Goal: Transaction & Acquisition: Purchase product/service

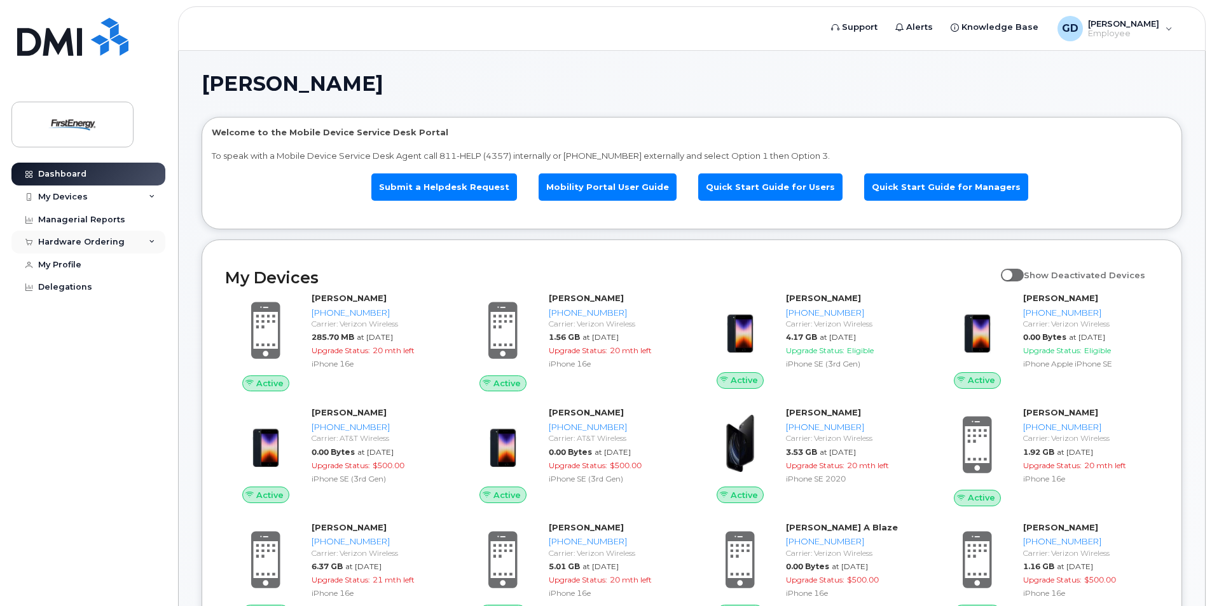
click at [147, 243] on div "Hardware Ordering" at bounding box center [88, 242] width 154 height 23
click at [71, 288] on div "New Order" at bounding box center [68, 289] width 48 height 11
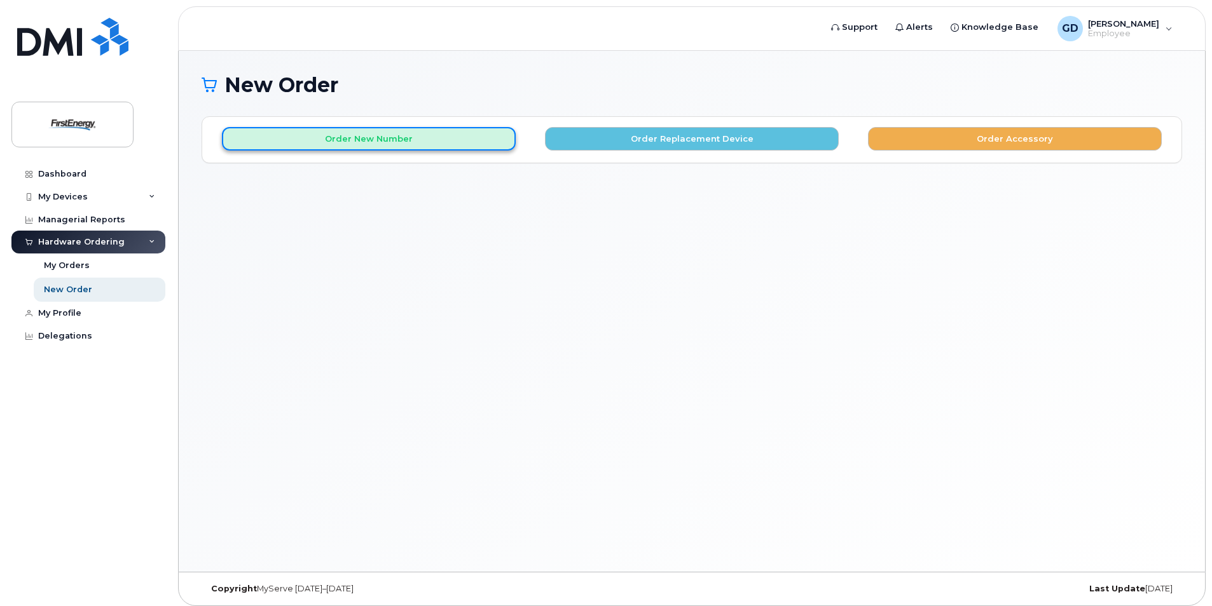
click at [373, 147] on button "Order New Number" at bounding box center [369, 139] width 294 height 24
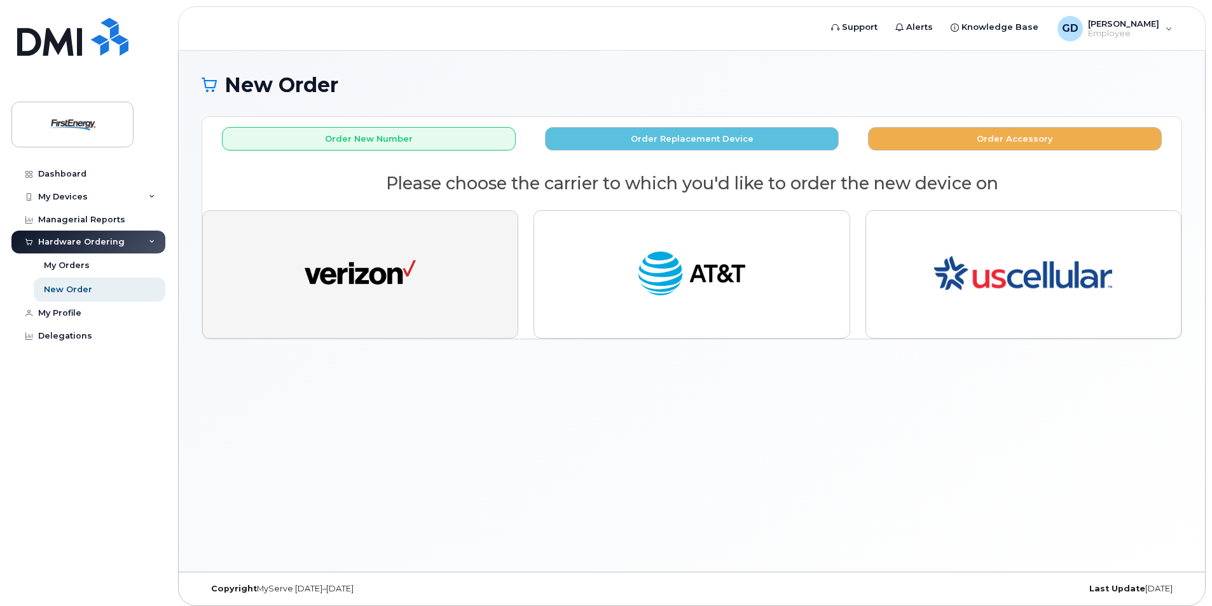
click at [394, 278] on img "button" at bounding box center [359, 274] width 111 height 57
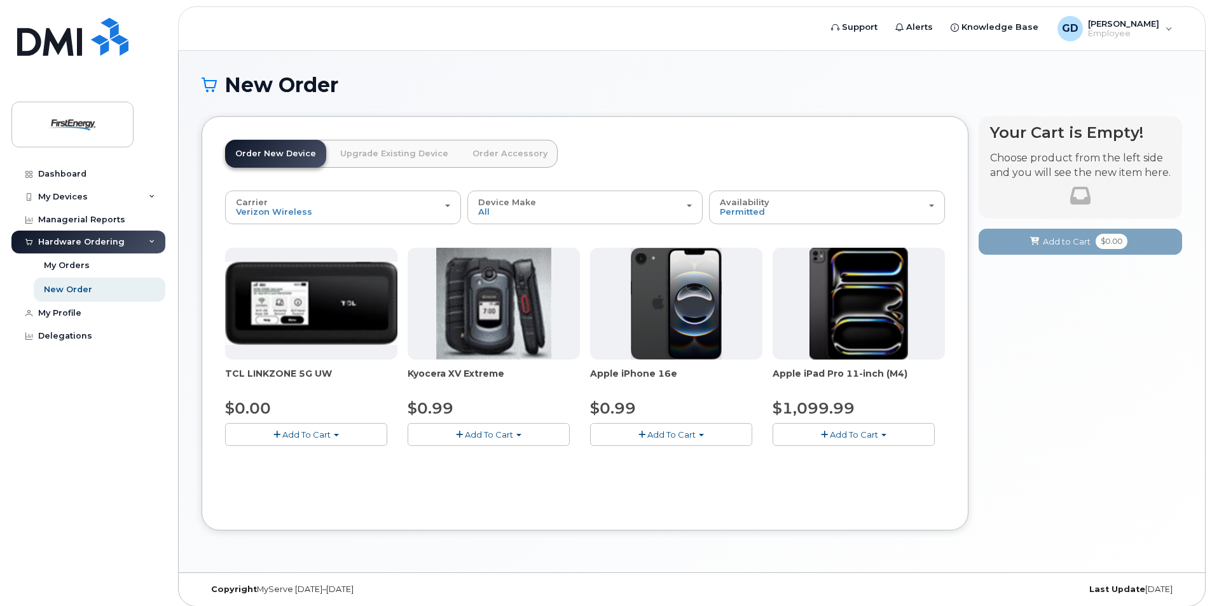
click at [305, 435] on span "Add To Cart" at bounding box center [306, 435] width 48 height 10
click at [272, 455] on link "$0.00 - 2 Year Activation" at bounding box center [291, 459] width 127 height 16
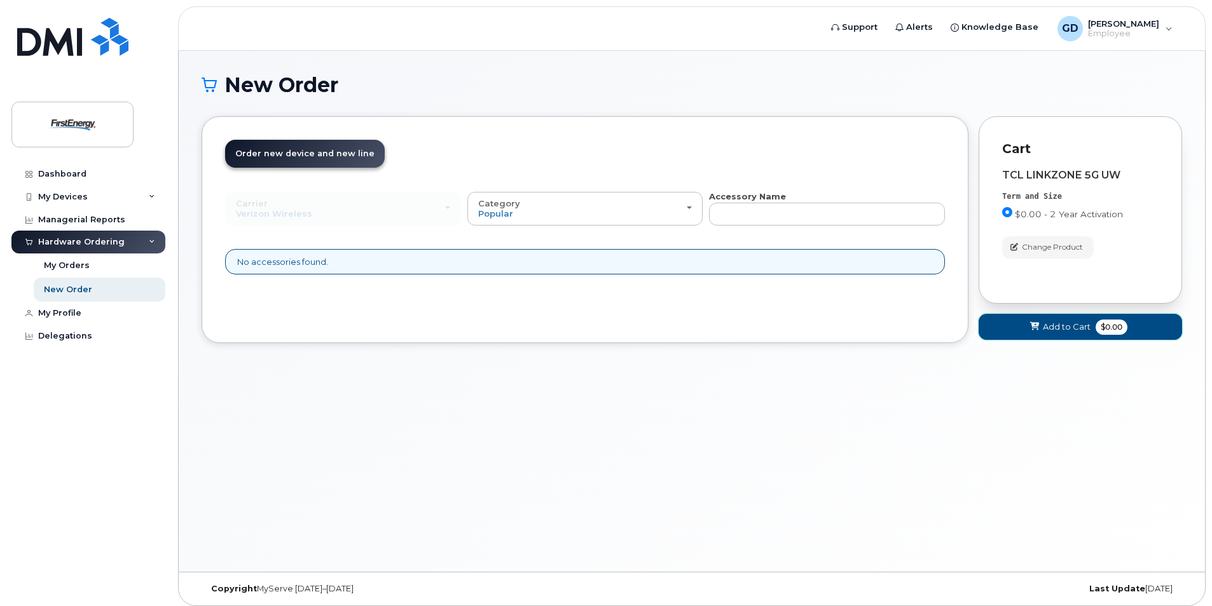
click at [1027, 326] on button "Add to Cart $0.00" at bounding box center [1079, 327] width 203 height 26
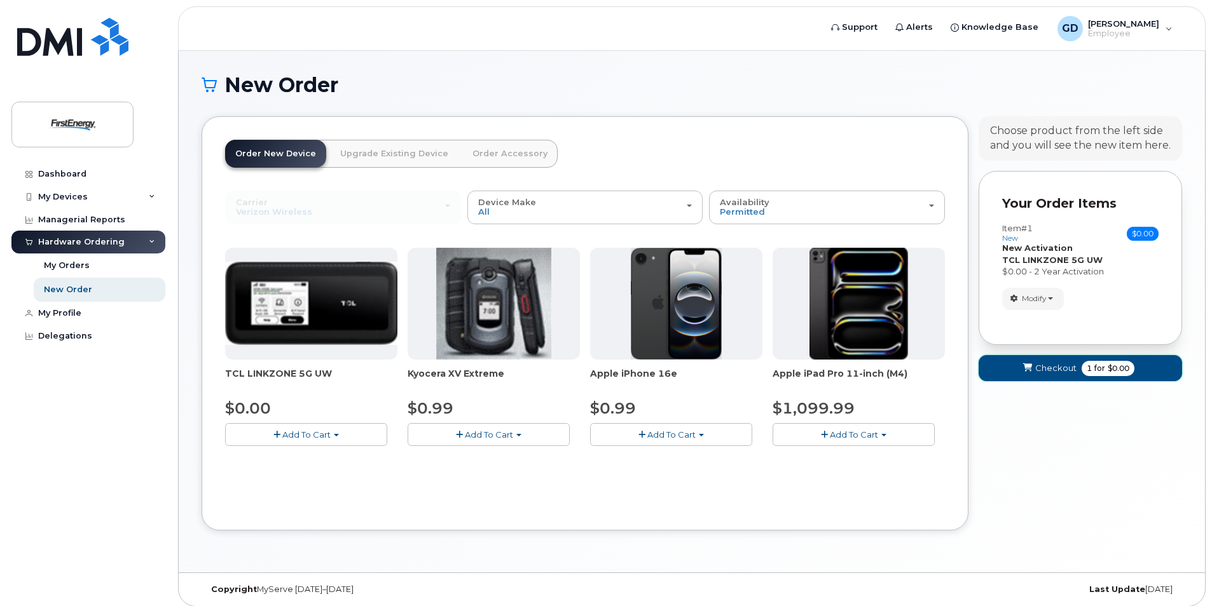
click at [1039, 370] on span "Checkout" at bounding box center [1055, 368] width 41 height 12
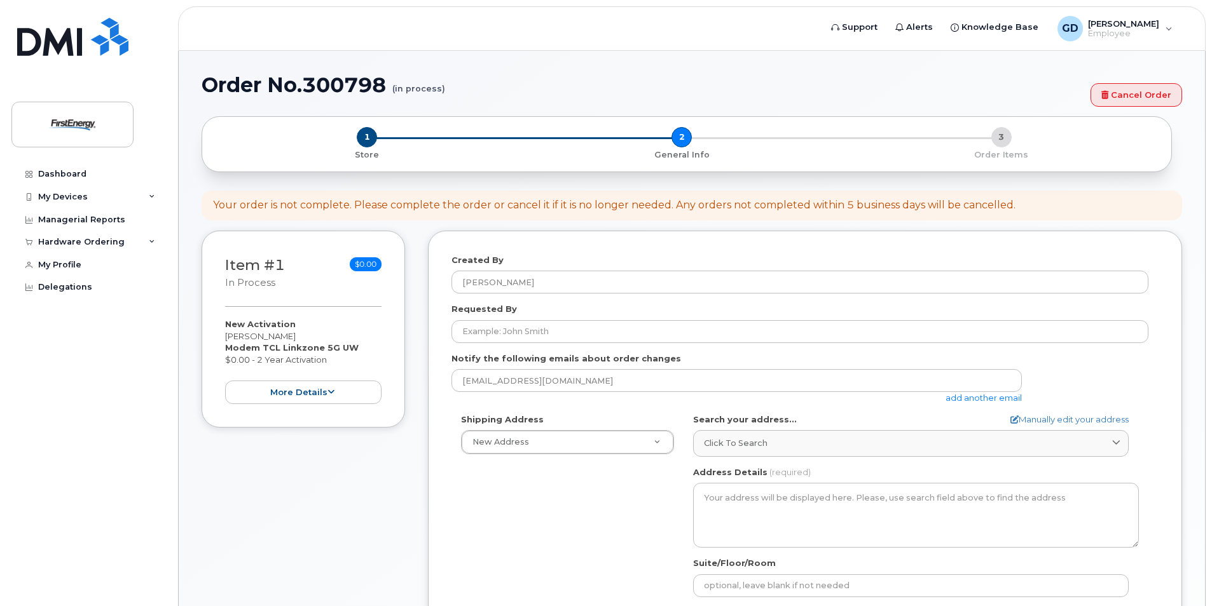
select select
click at [1130, 95] on link "Cancel Order" at bounding box center [1136, 95] width 92 height 24
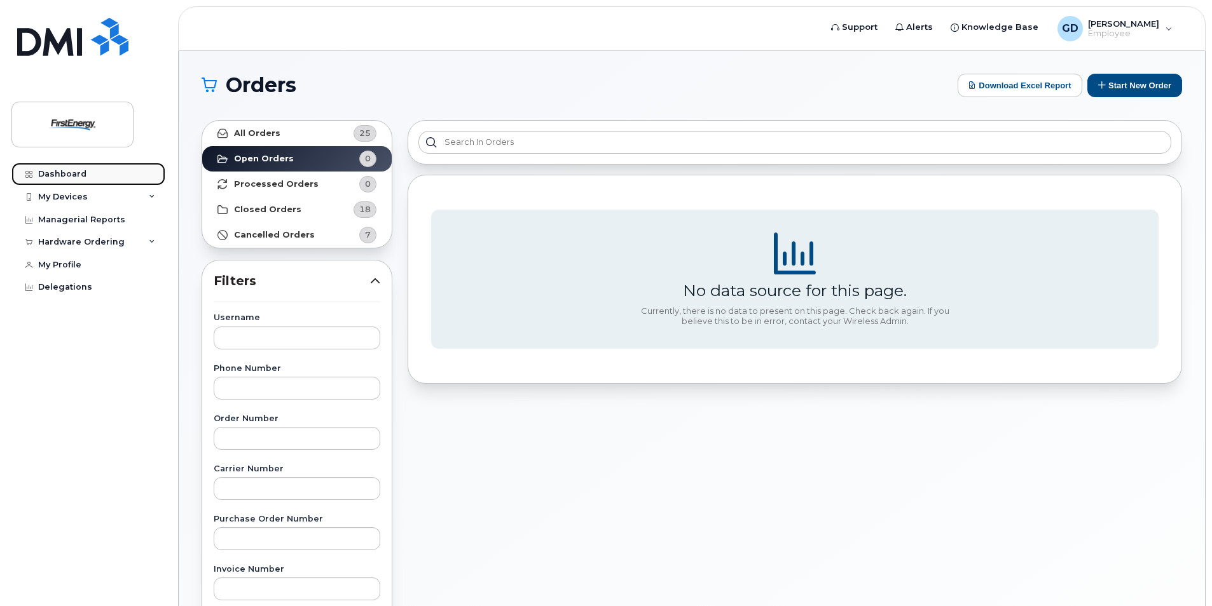
click at [63, 175] on div "Dashboard" at bounding box center [62, 174] width 48 height 10
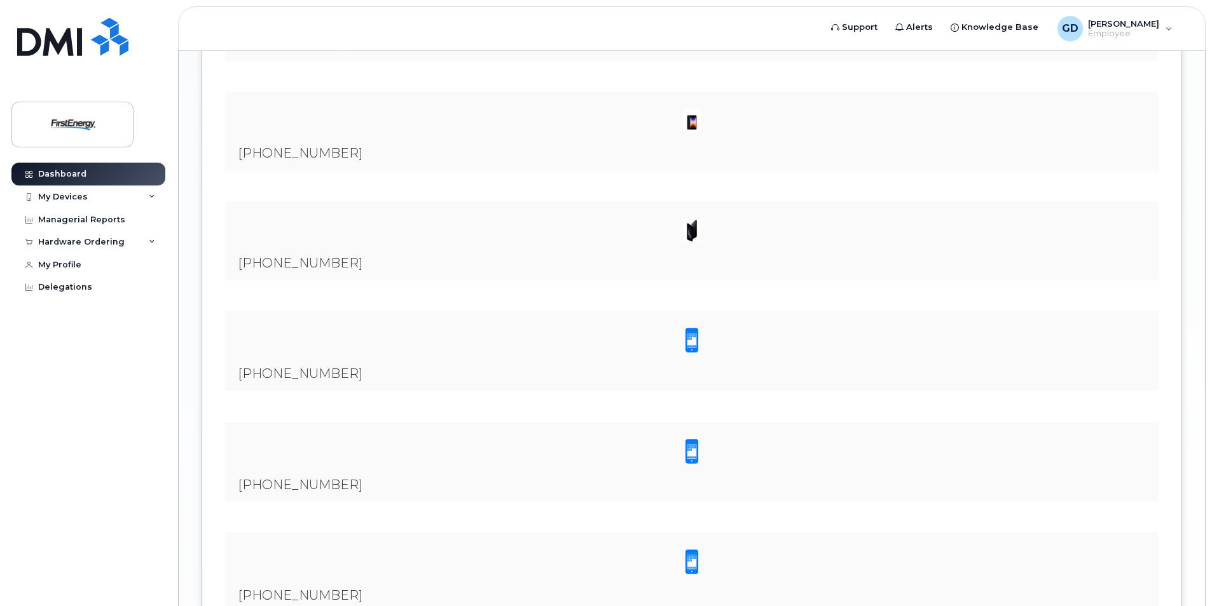
scroll to position [2145, 0]
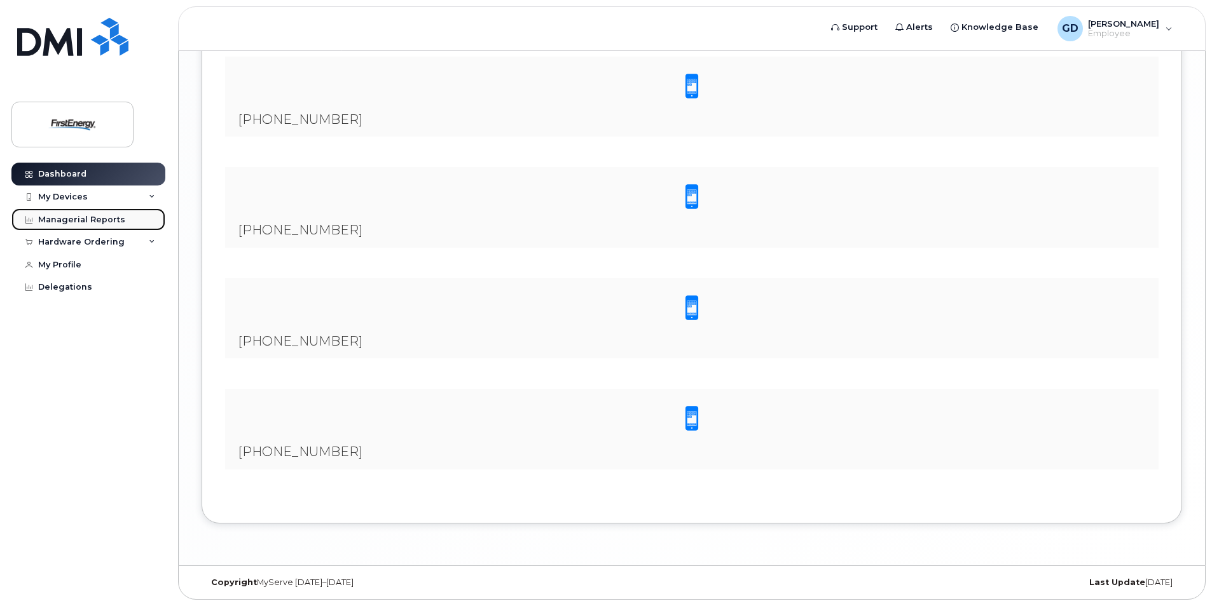
click at [55, 220] on div "Managerial Reports" at bounding box center [81, 220] width 87 height 10
click at [147, 236] on div "Hardware Ordering" at bounding box center [88, 242] width 154 height 23
click at [148, 196] on div "My Devices" at bounding box center [88, 197] width 154 height 23
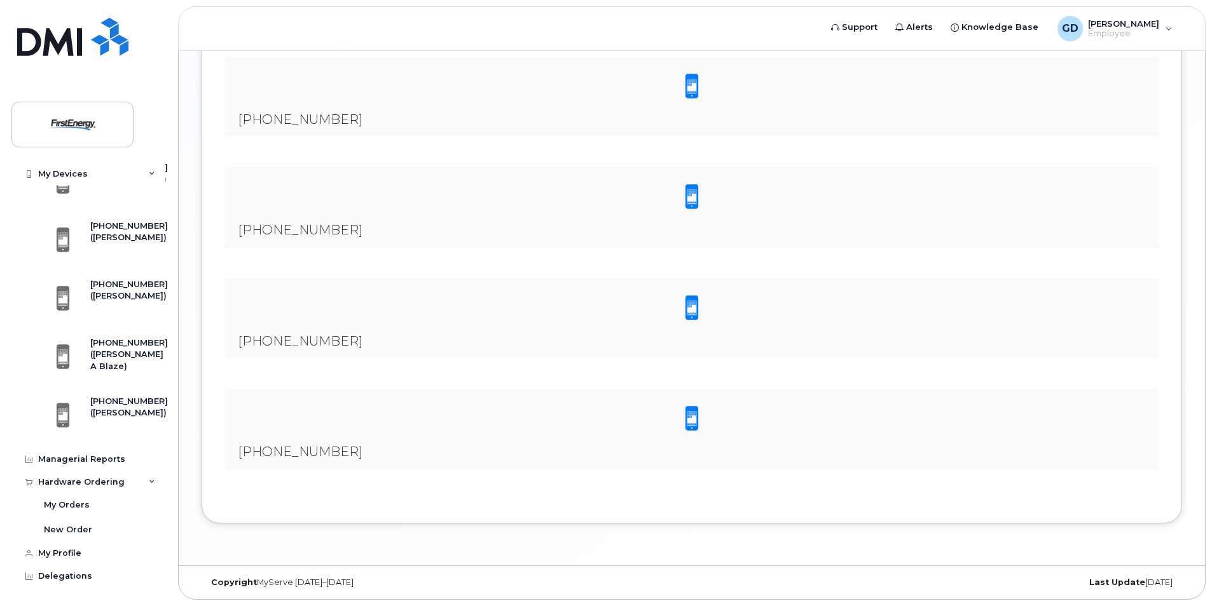
scroll to position [774, 0]
click at [1169, 34] on div "GD Gaines, Donald L Employee" at bounding box center [1114, 28] width 133 height 25
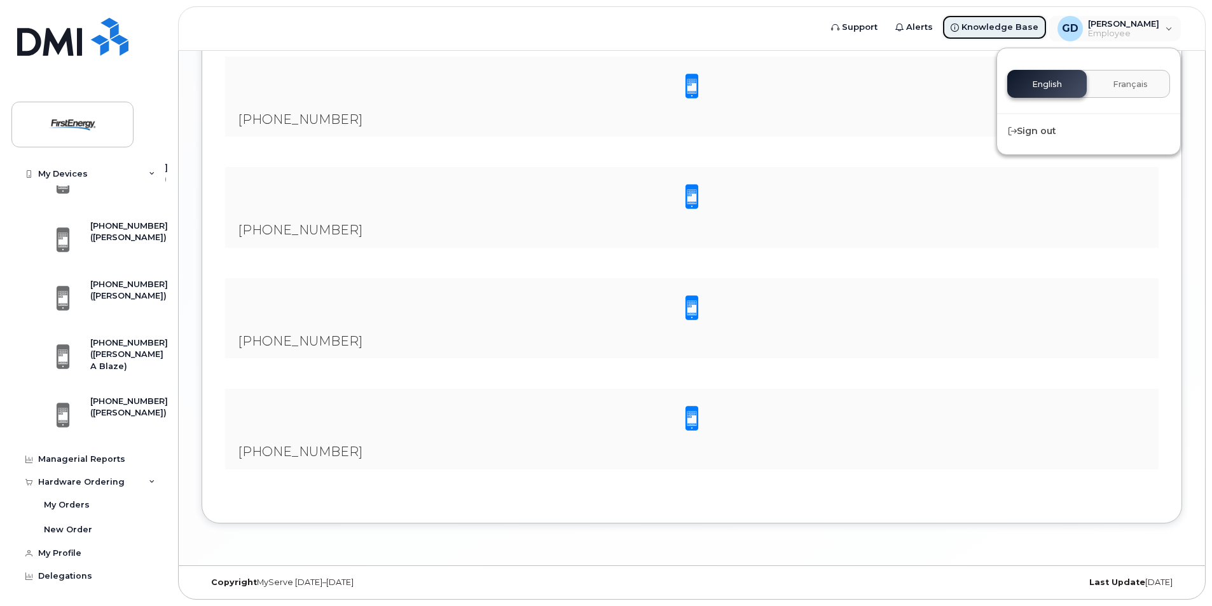
click at [973, 25] on span "Knowledge Base" at bounding box center [999, 27] width 77 height 13
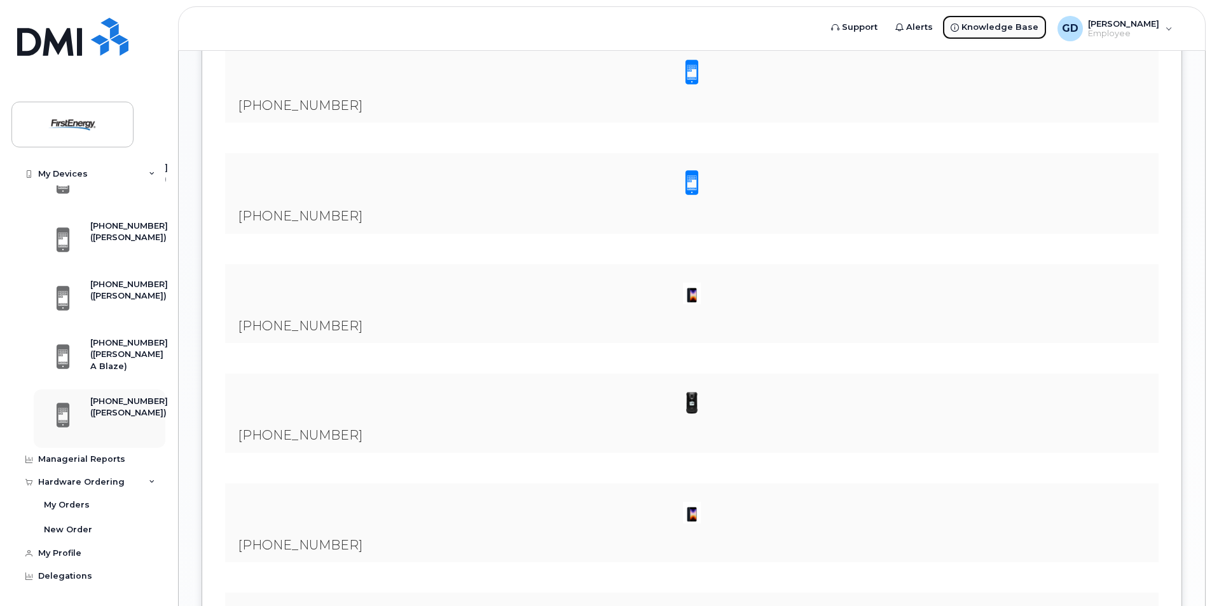
scroll to position [1319, 0]
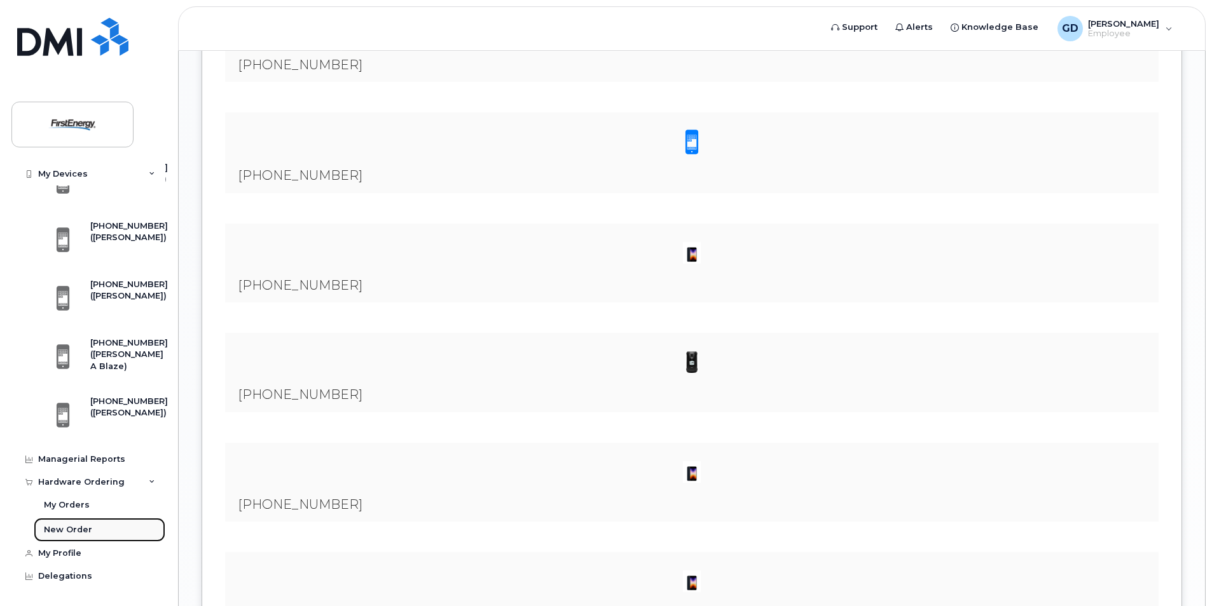
click at [69, 531] on div "New Order" at bounding box center [68, 529] width 48 height 11
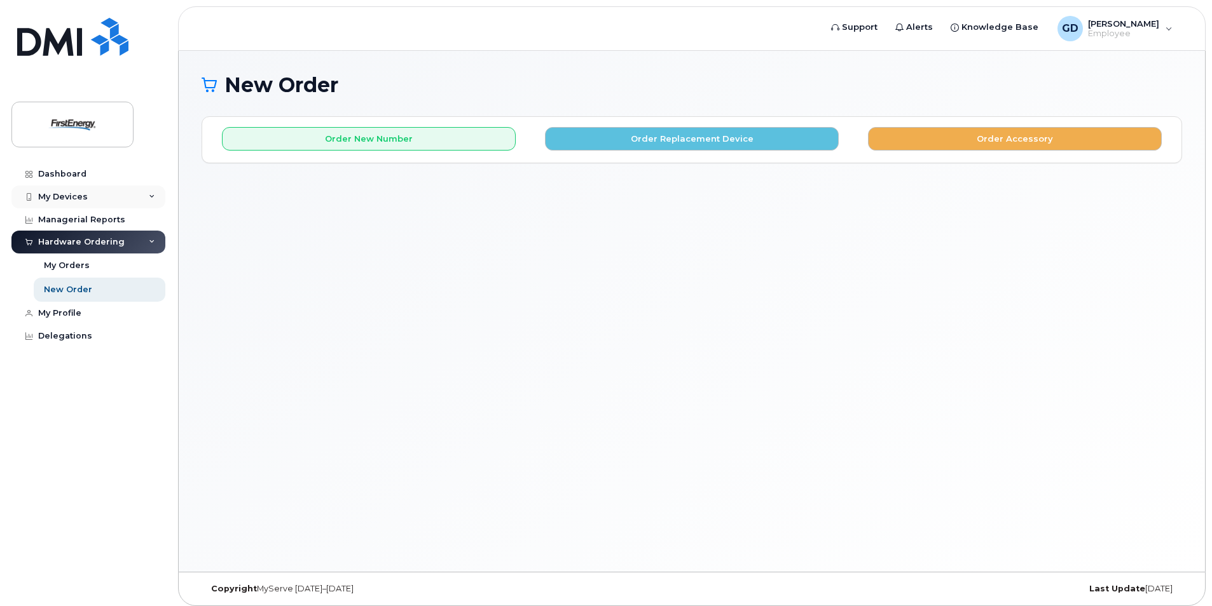
click at [151, 199] on icon at bounding box center [152, 197] width 6 height 6
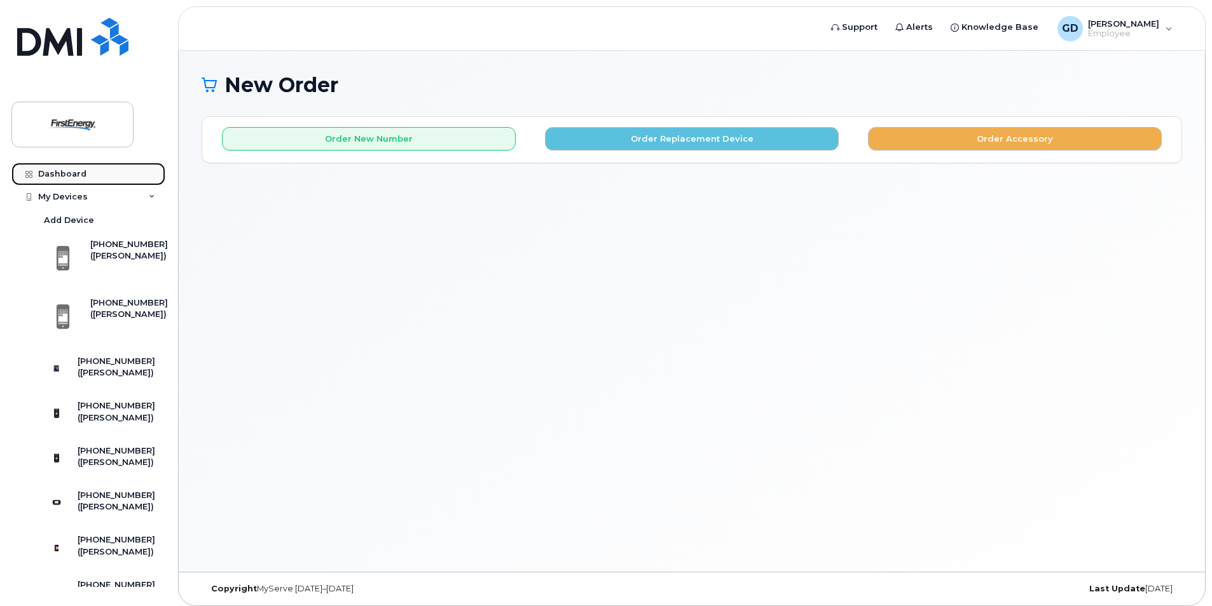
click at [55, 174] on div "Dashboard" at bounding box center [62, 174] width 48 height 10
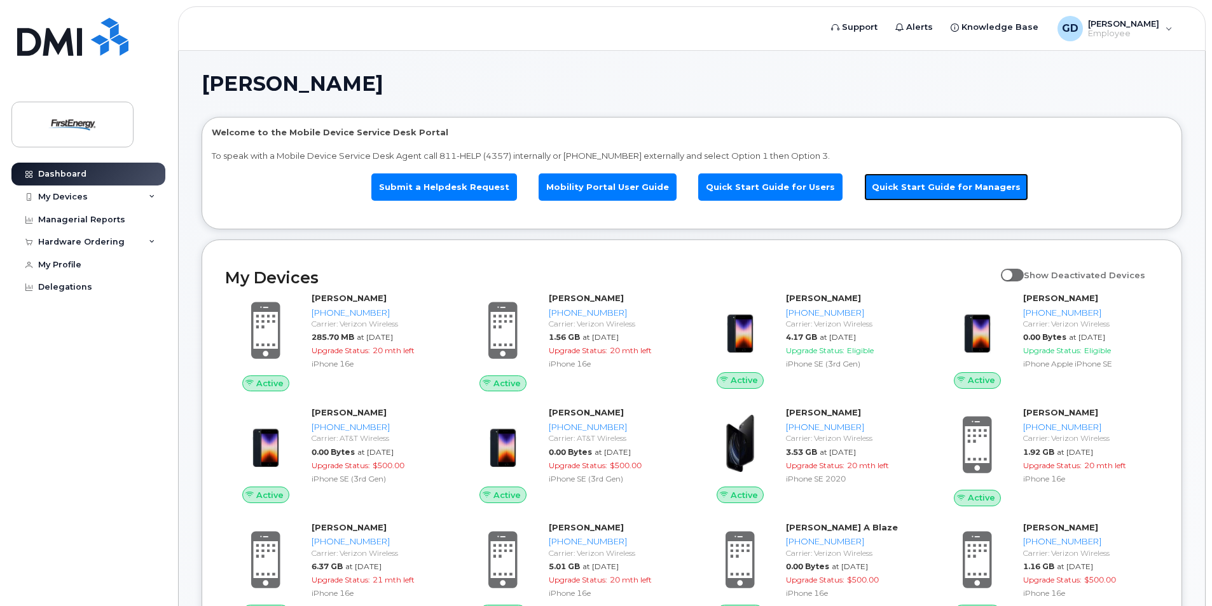
click at [932, 188] on link "Quick Start Guide for Managers" at bounding box center [946, 187] width 164 height 27
click at [761, 181] on link "Quick Start Guide for Users" at bounding box center [770, 187] width 144 height 27
click at [143, 243] on div "Hardware Ordering" at bounding box center [88, 242] width 154 height 23
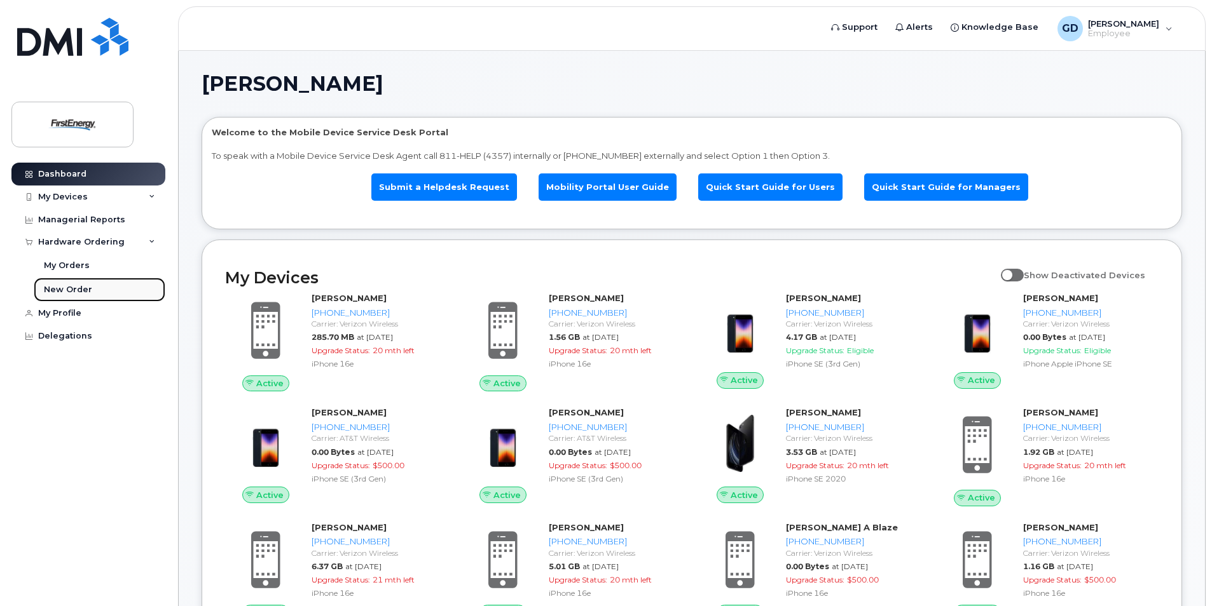
click at [67, 290] on div "New Order" at bounding box center [68, 289] width 48 height 11
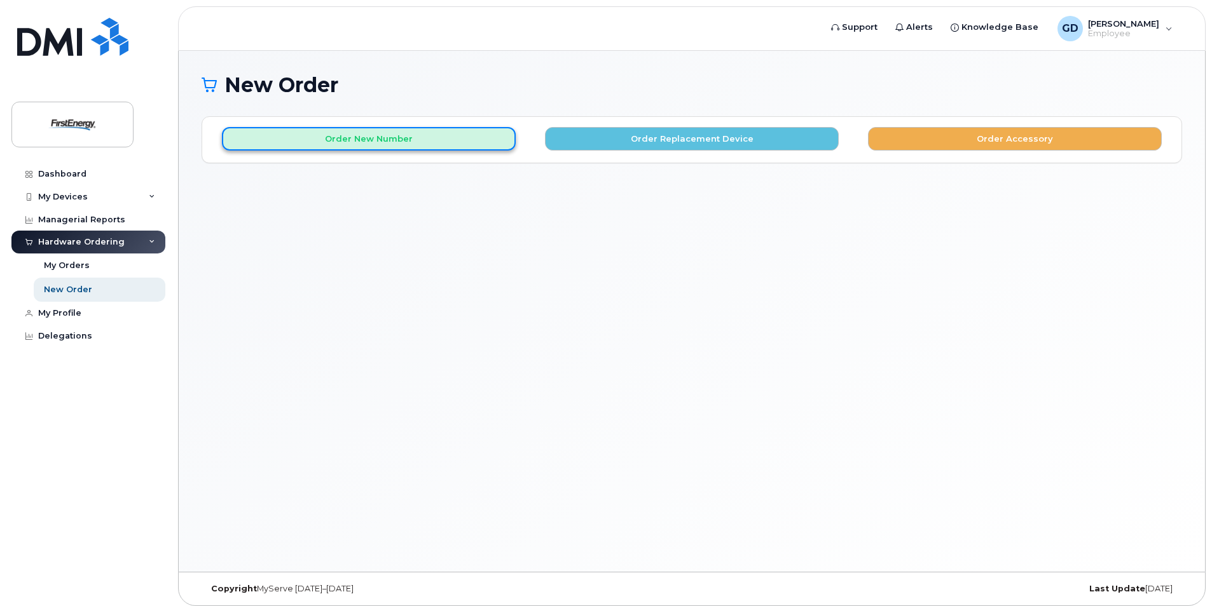
click at [400, 142] on button "Order New Number" at bounding box center [369, 139] width 294 height 24
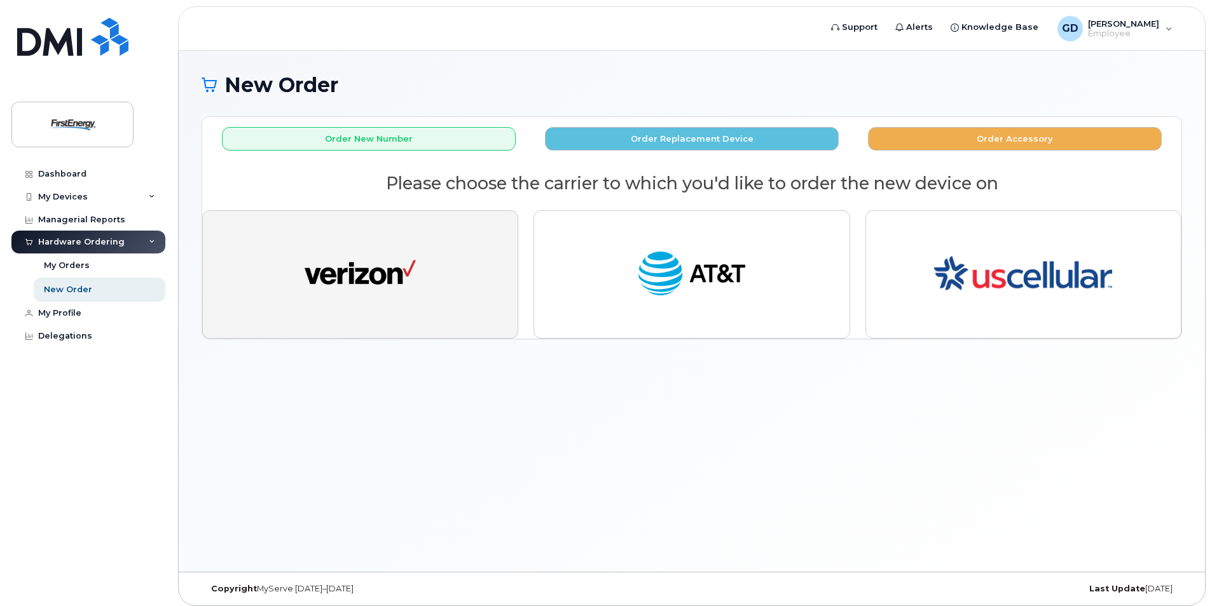
click at [378, 284] on img "button" at bounding box center [359, 274] width 111 height 57
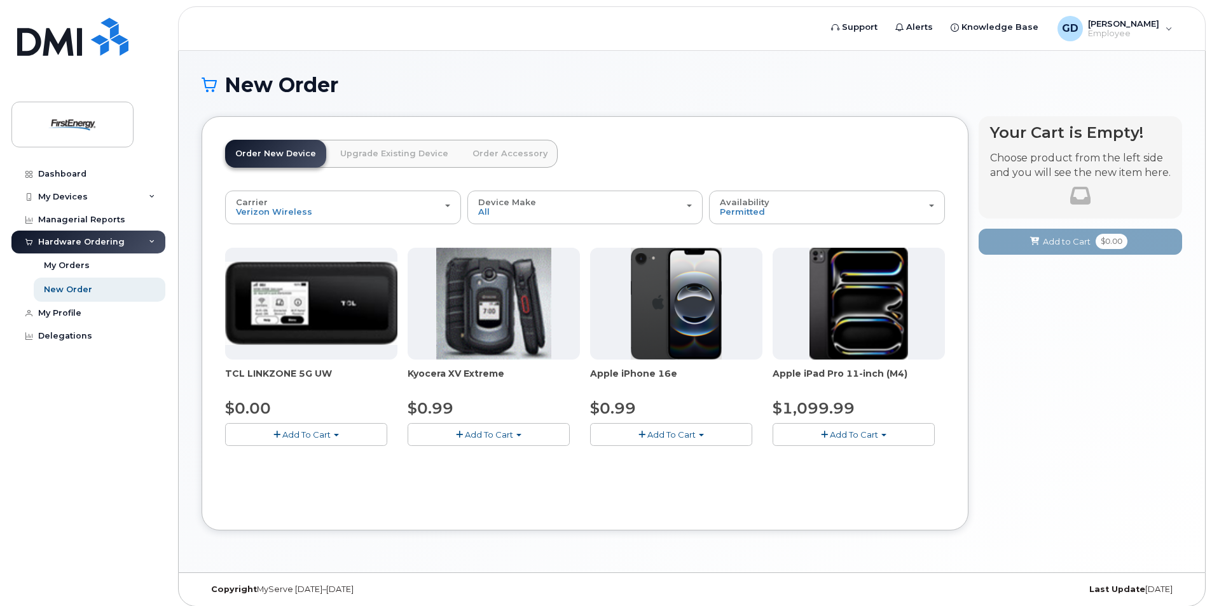
click at [281, 432] on button "Add To Cart" at bounding box center [306, 434] width 162 height 22
click at [292, 458] on link "$0.00 - 2 Year Activation" at bounding box center [291, 459] width 127 height 16
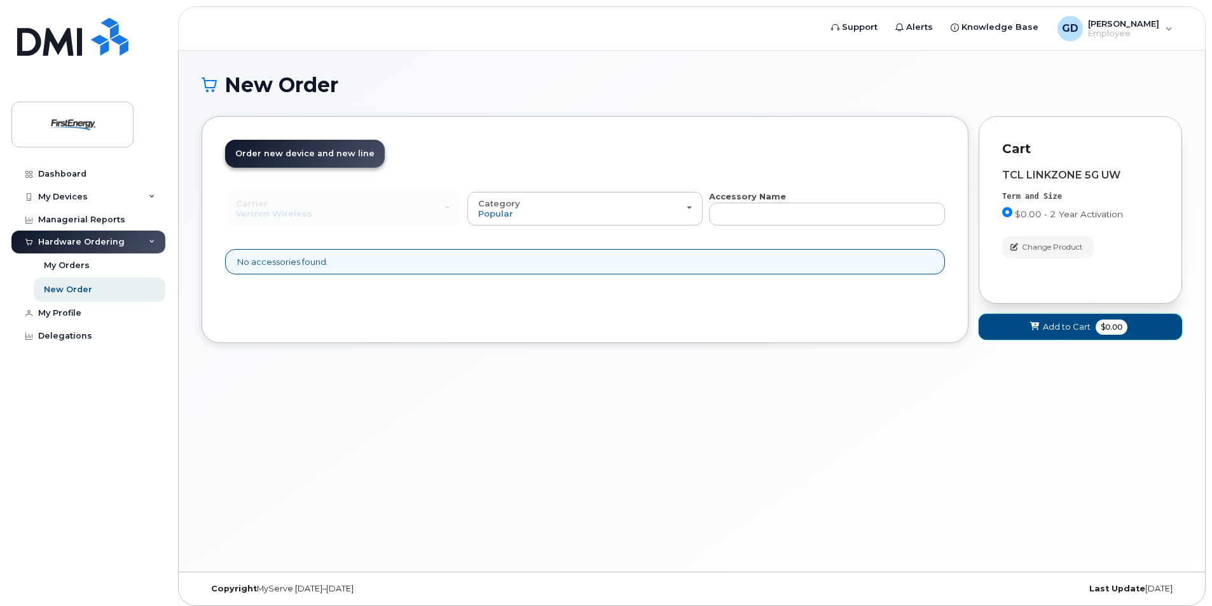
click at [1065, 329] on span "Add to Cart" at bounding box center [1067, 327] width 48 height 12
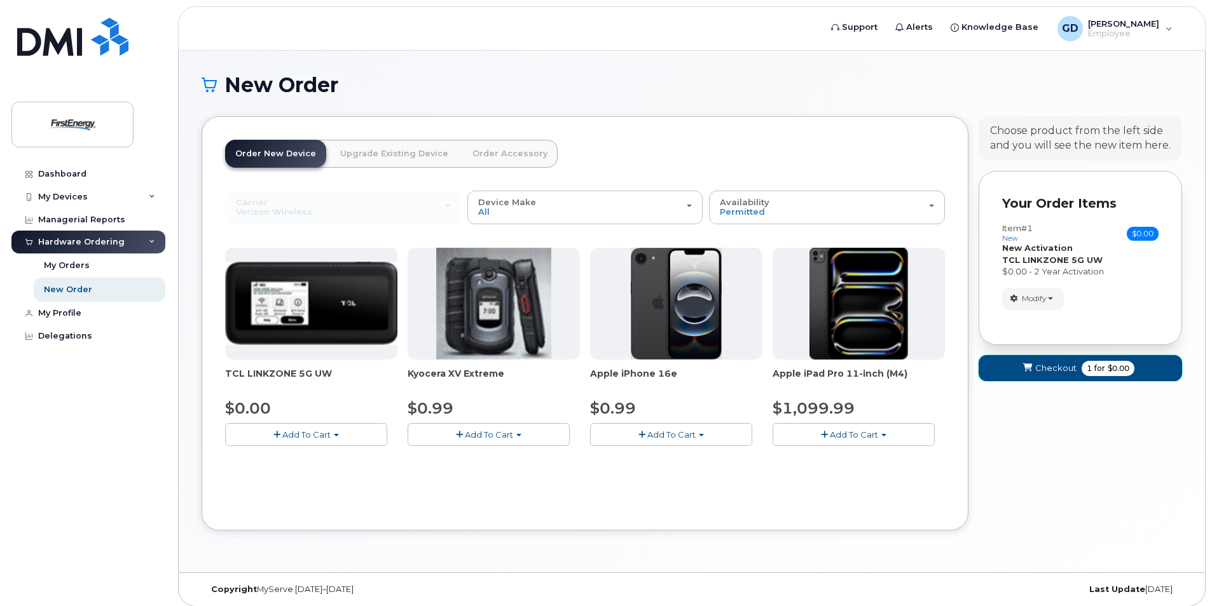
click at [1053, 369] on span "Checkout" at bounding box center [1055, 368] width 41 height 12
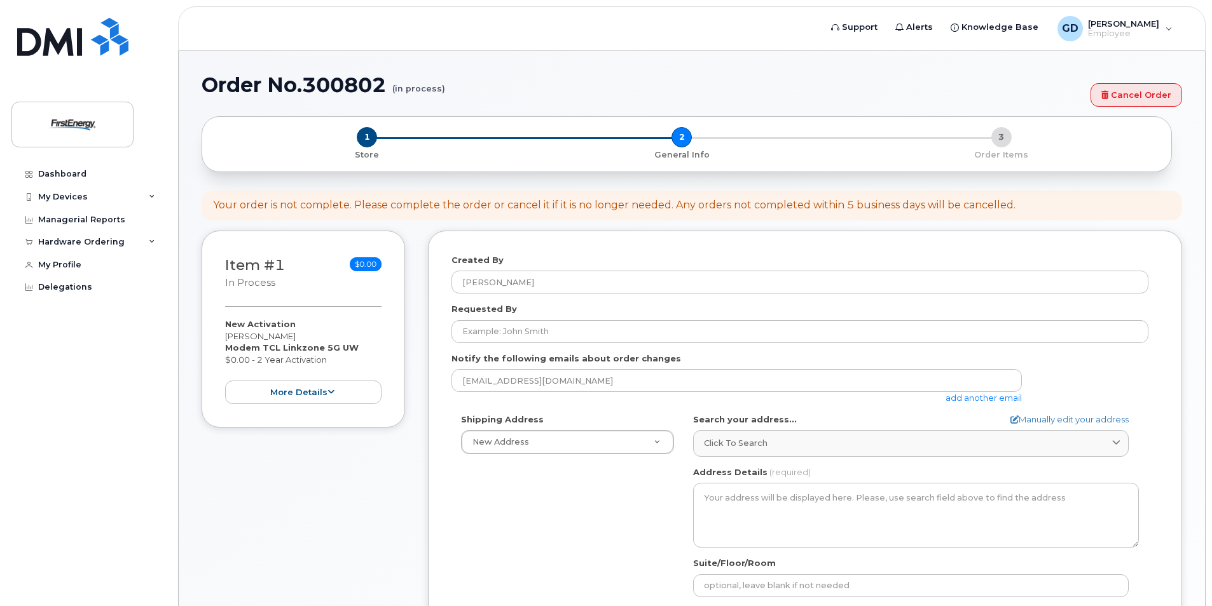
select select
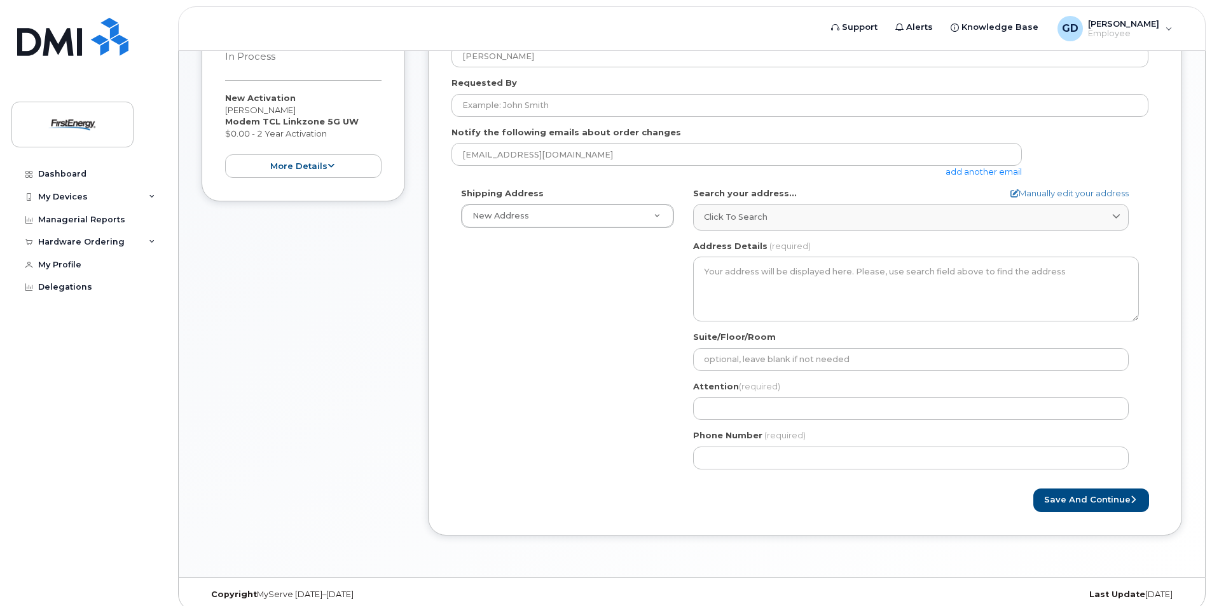
scroll to position [238, 0]
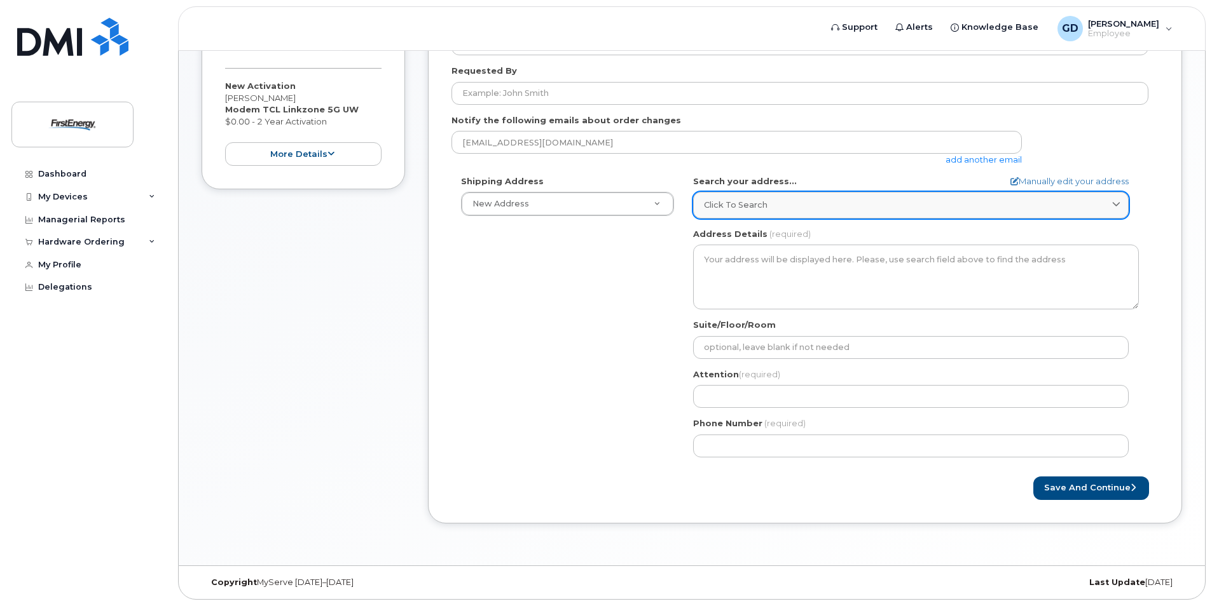
click at [756, 206] on span "Click to search" at bounding box center [736, 205] width 64 height 12
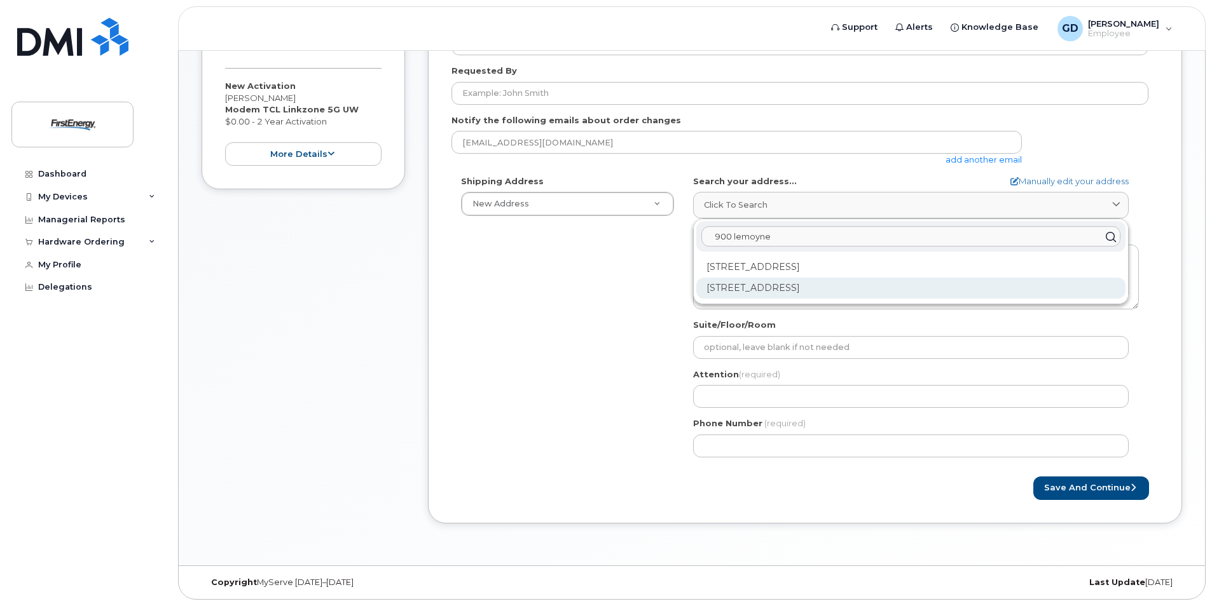
type input "900 lemoyne"
click at [778, 292] on div "[STREET_ADDRESS]" at bounding box center [910, 288] width 429 height 21
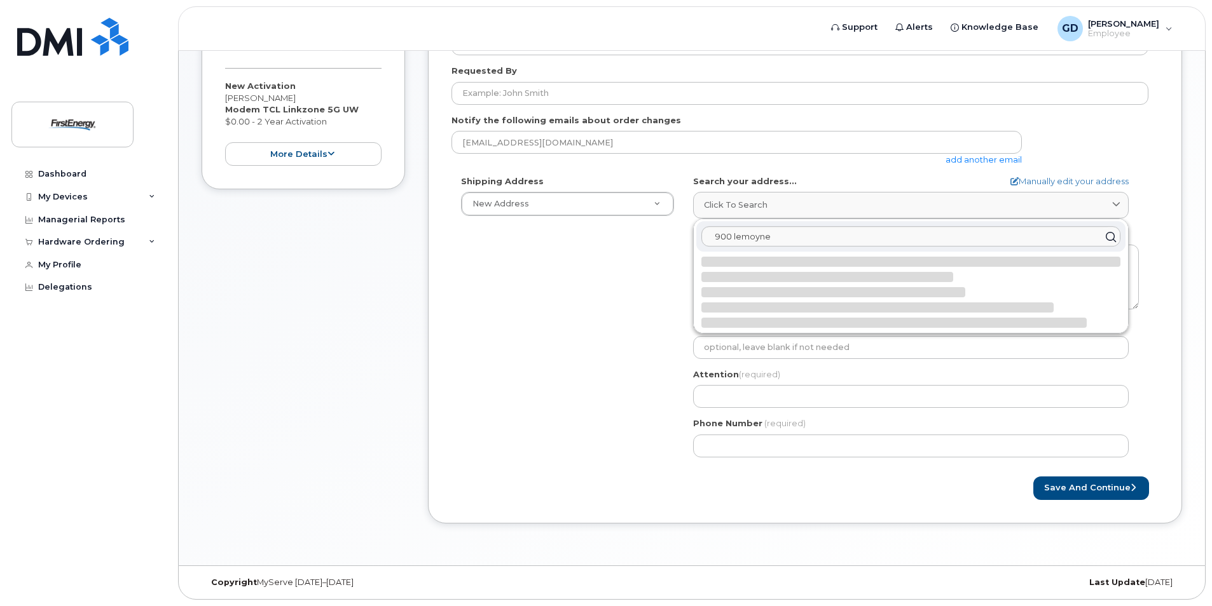
select select
type textarea "[STREET_ADDRESS]"
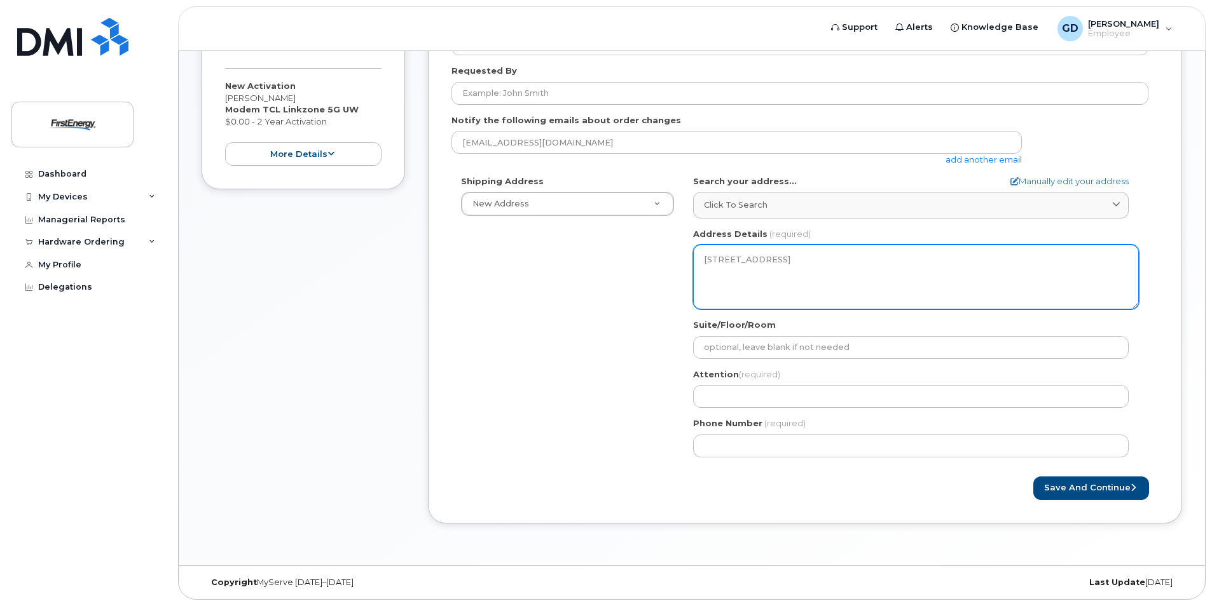
click at [731, 277] on textarea "900 Lemoyne Rd NORTHWOOD OH 43619-1818 UNITED STATES" at bounding box center [916, 277] width 446 height 65
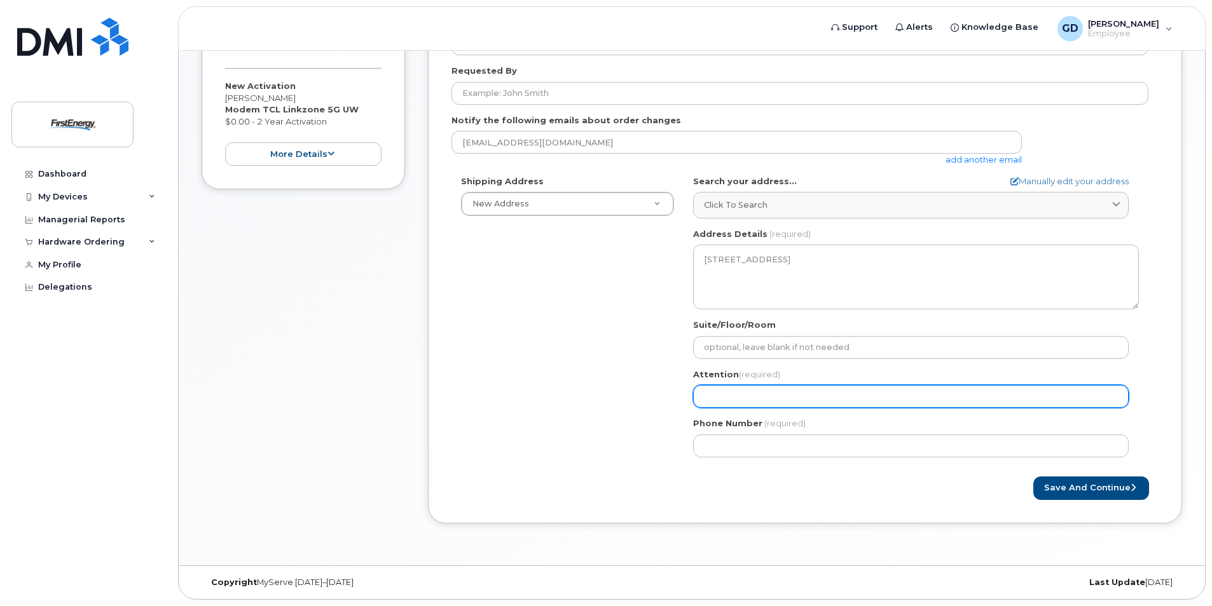
click at [731, 393] on input "Attention (required)" at bounding box center [910, 396] width 435 height 23
select select
type input "C"
select select
type input "Ch"
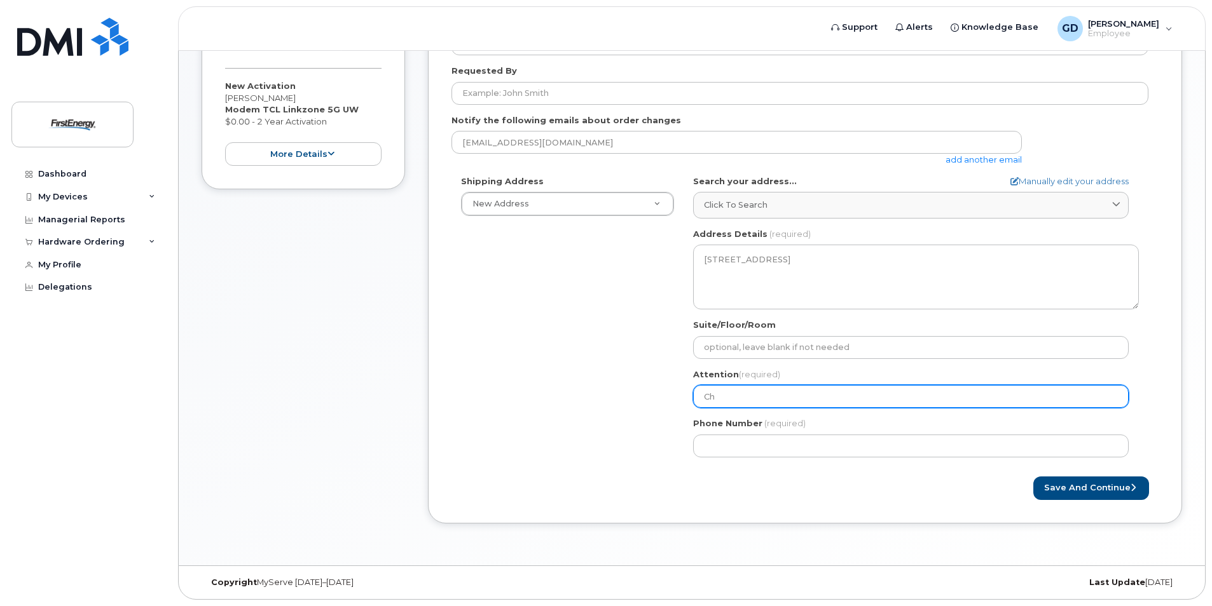
select select
type input "Cha"
select select
type input "Char"
select select
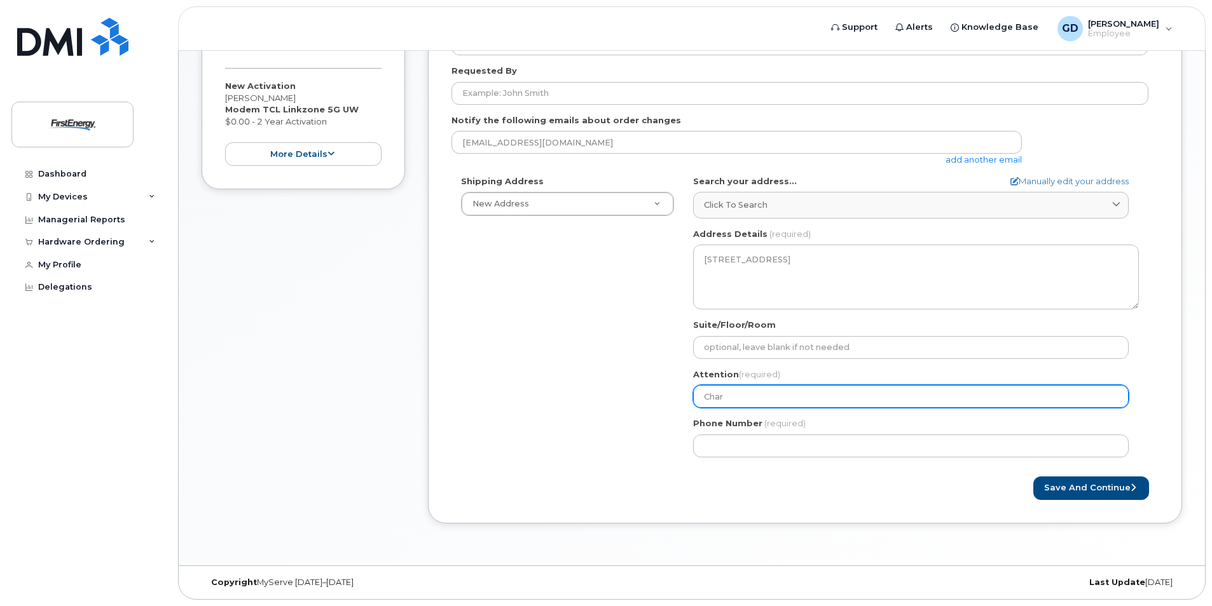
type input "Charl"
select select
type input "Charle"
select select
type input "Charles"
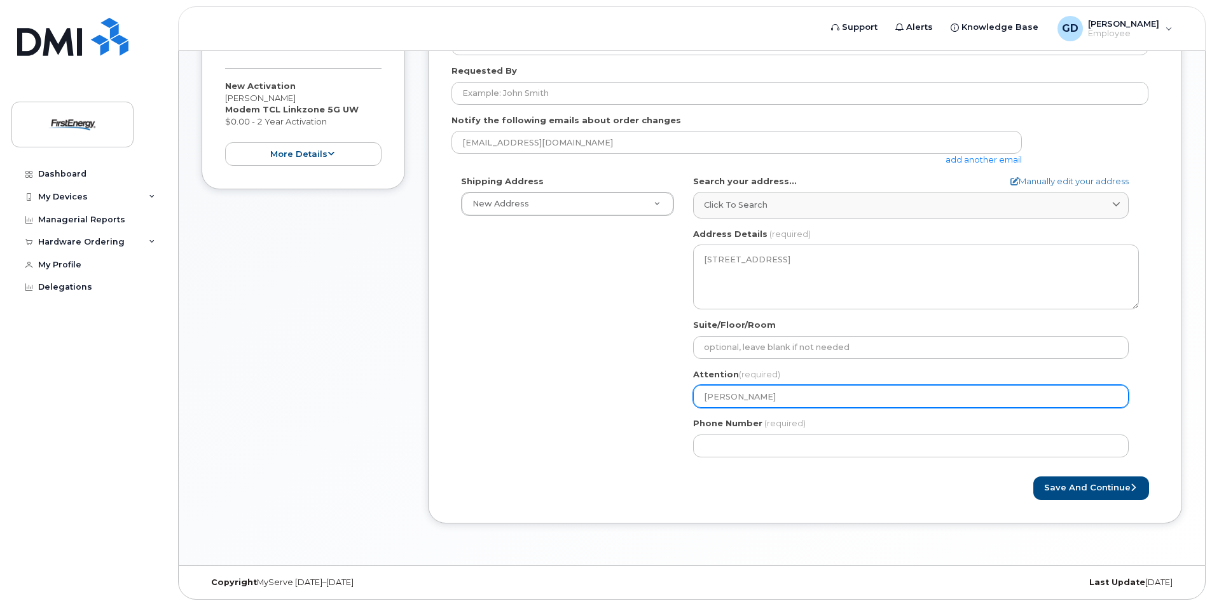
select select
type input "Charles H"
select select
type input "Charles Ho"
select select
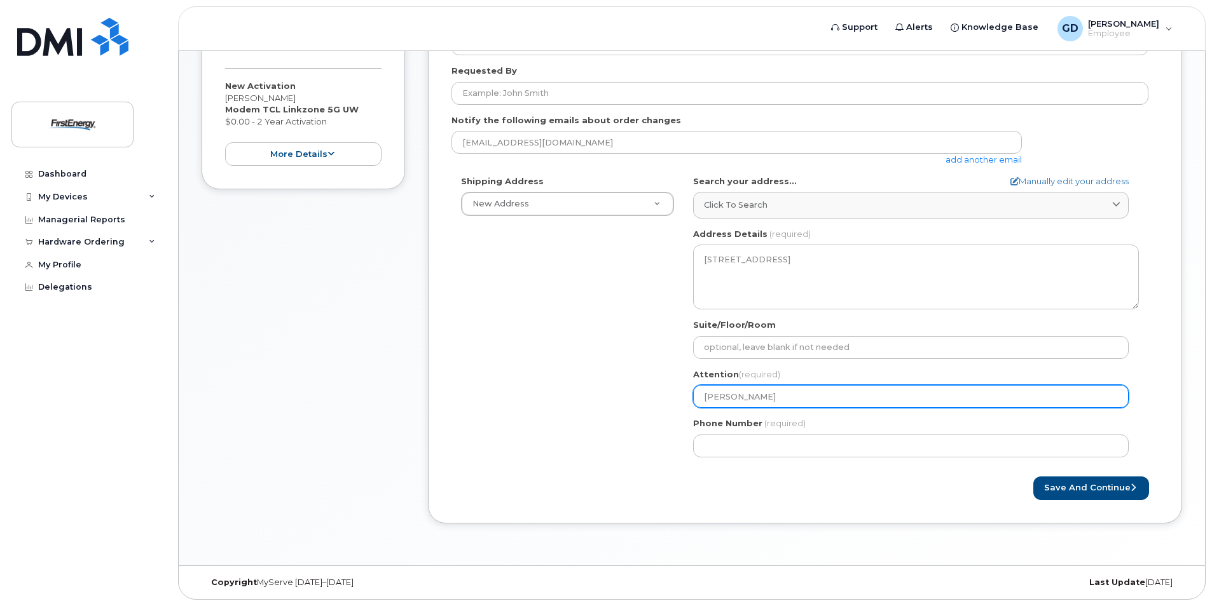
type input "Charles Hoo"
select select
type input "Charles Hoov"
select select
type input "Charles Hoove"
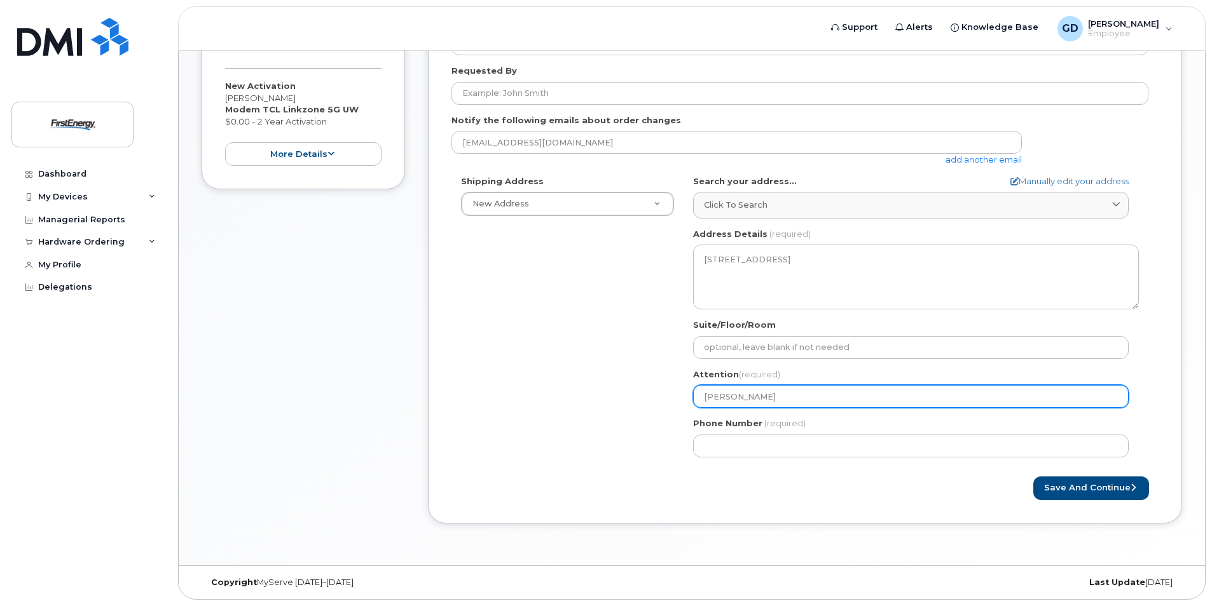
select select
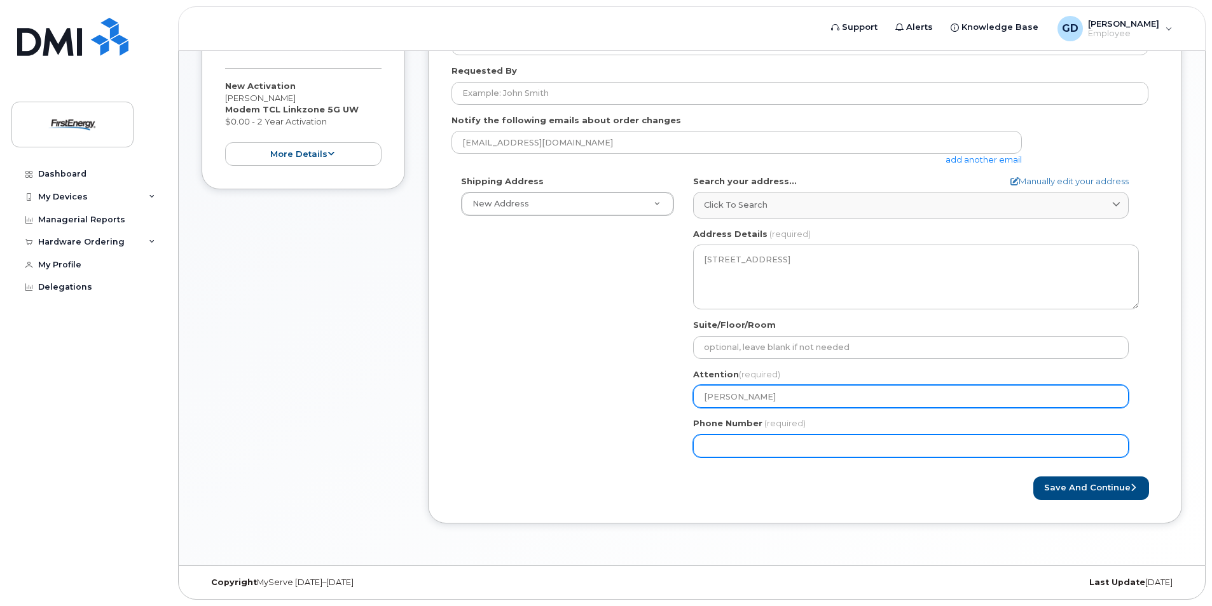
type input "Charles Hooven"
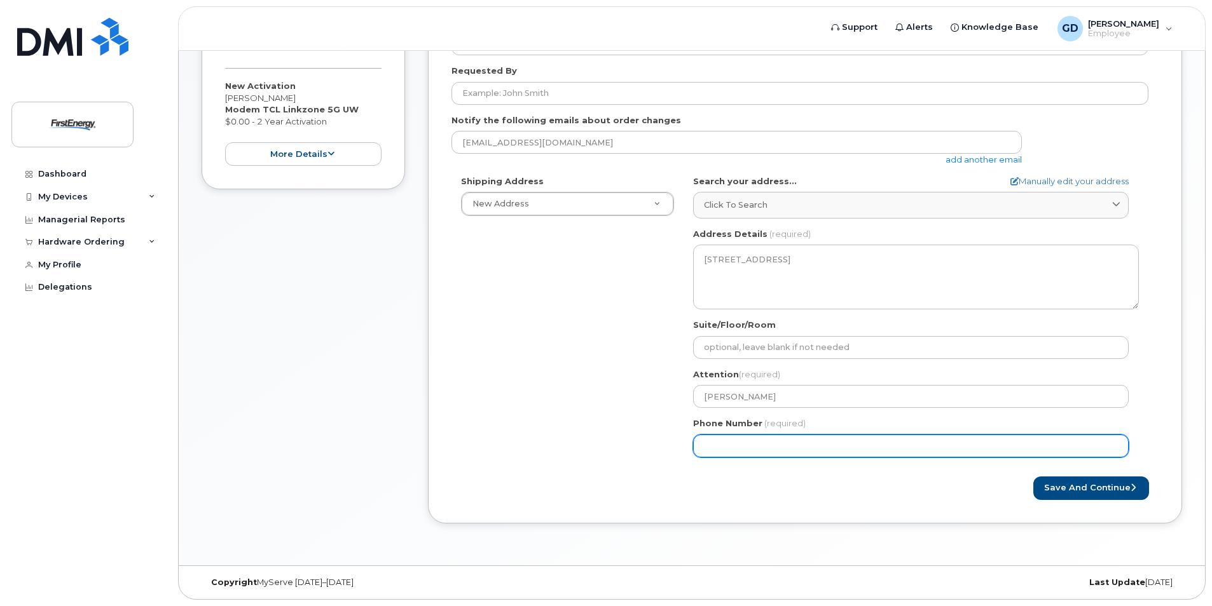
click at [736, 454] on input "Phone Number" at bounding box center [910, 446] width 435 height 23
type input "419360501"
select select
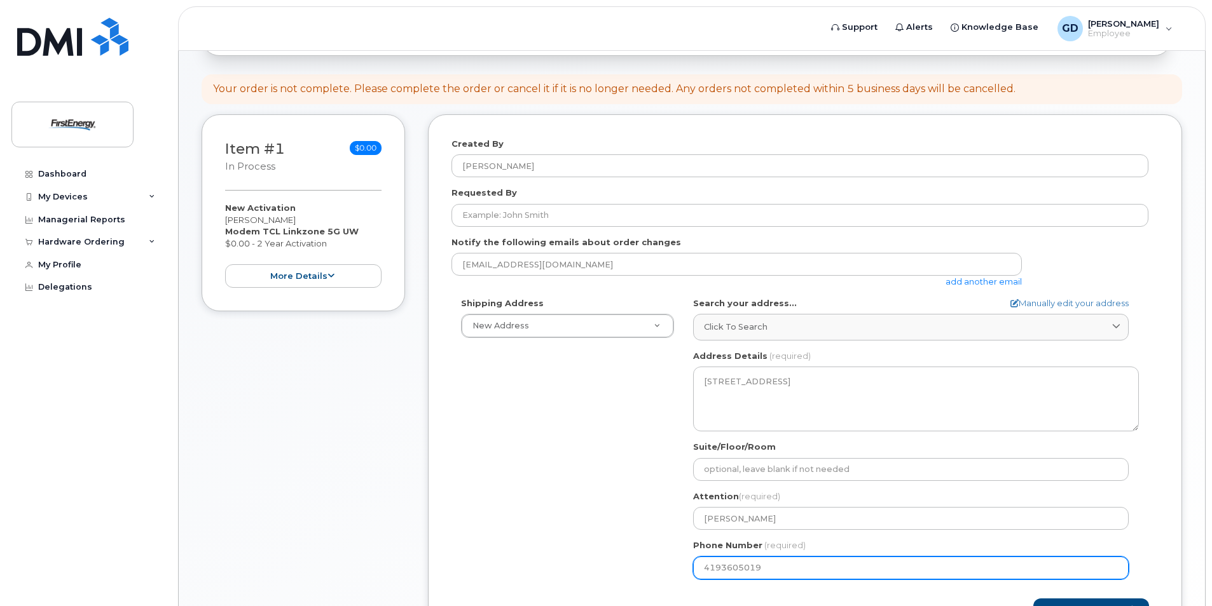
scroll to position [111, 0]
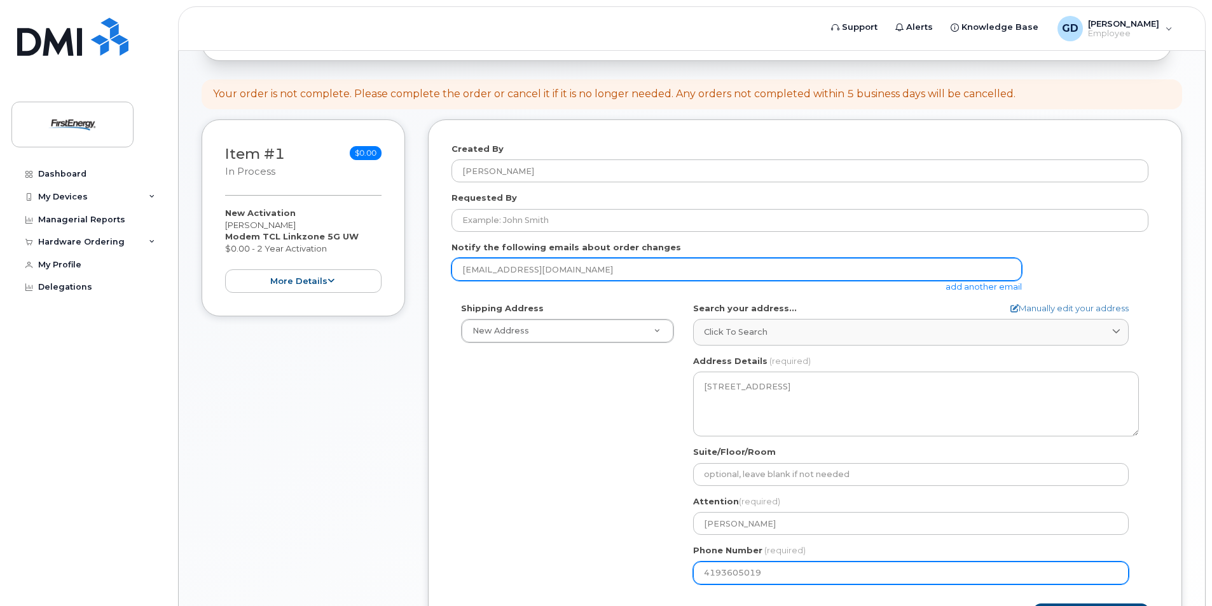
type input "4193605019"
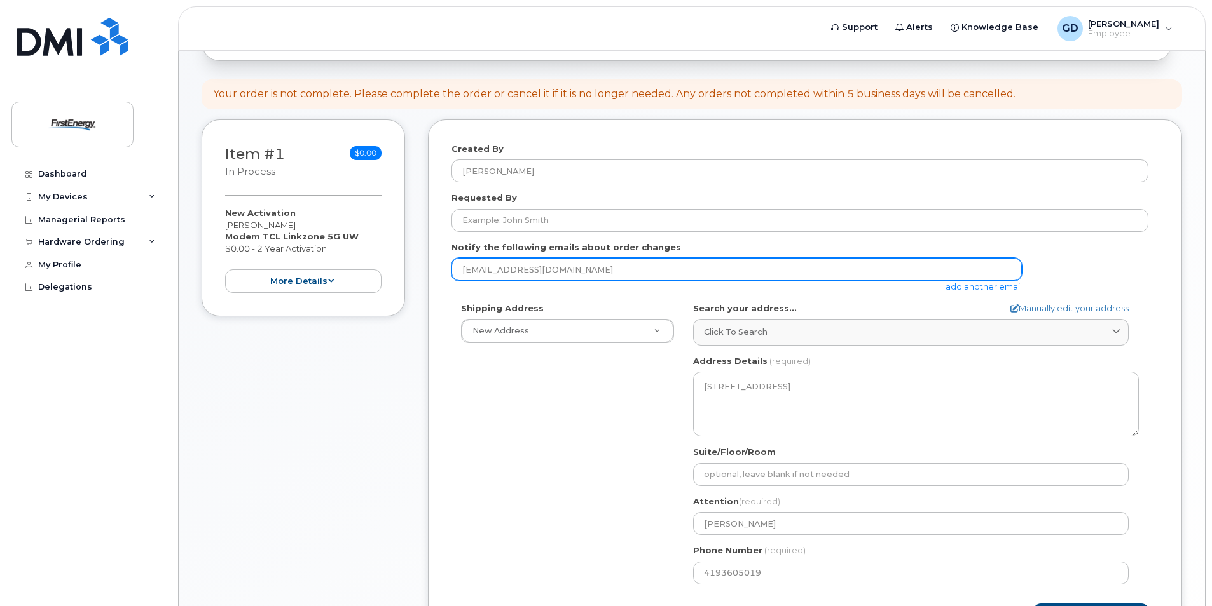
click at [615, 277] on input "dgaines@firstenergycorp.com" at bounding box center [736, 269] width 570 height 23
type input "dgaines@firstenergycorp.com"
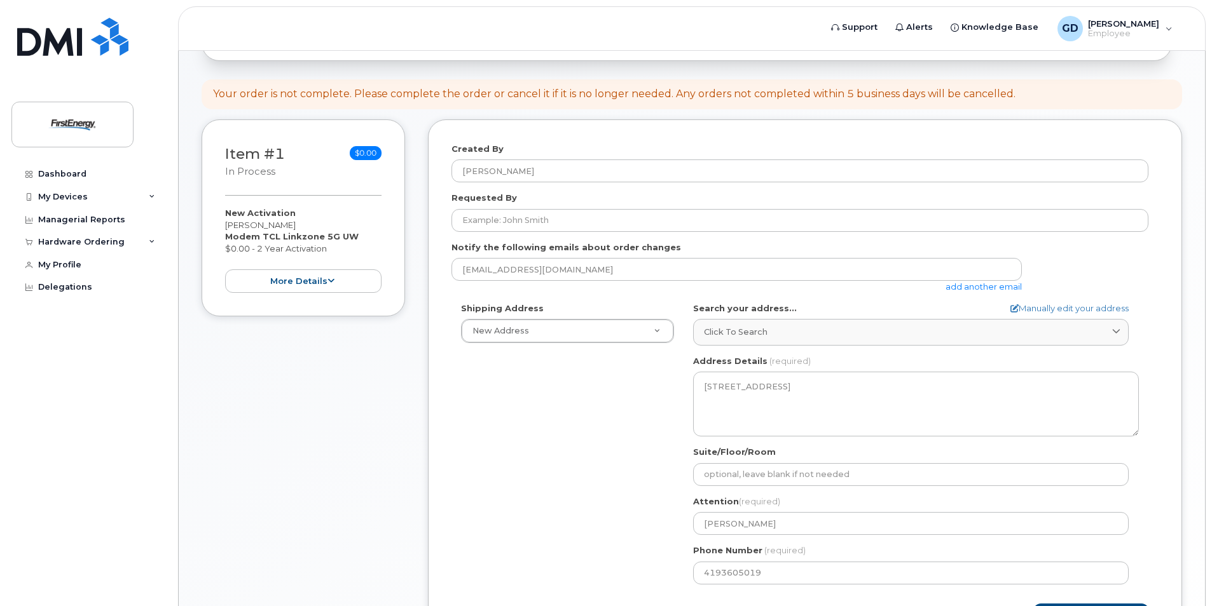
click at [980, 289] on link "add another email" at bounding box center [983, 287] width 76 height 10
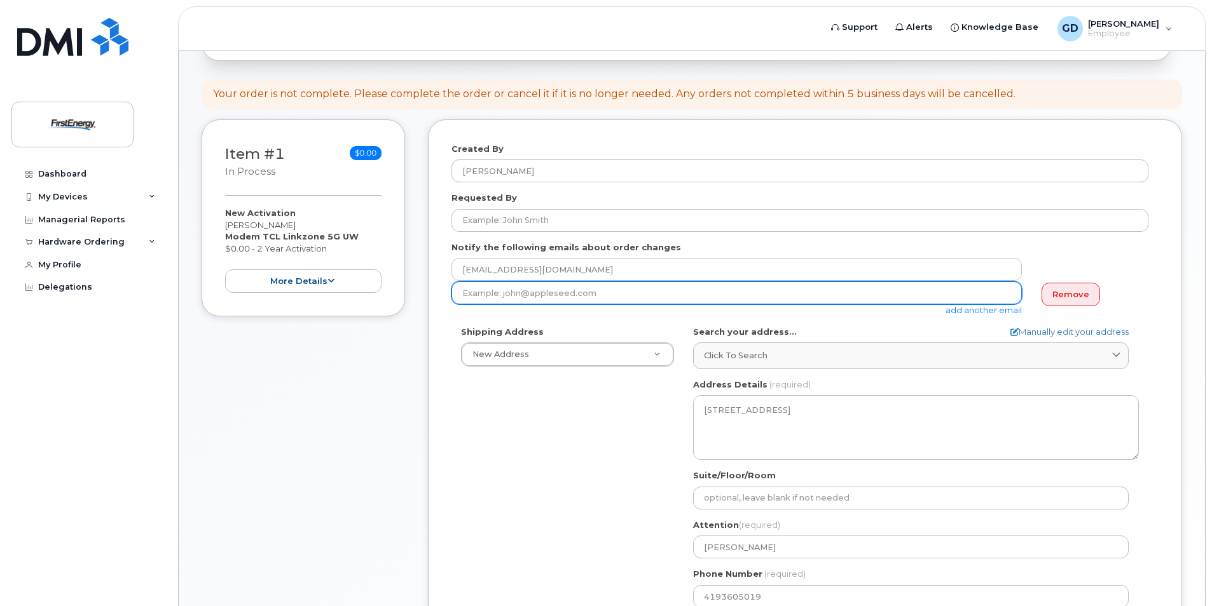
click at [551, 295] on input "email" at bounding box center [736, 293] width 570 height 23
type input "chooven@firstenergycorp.com"
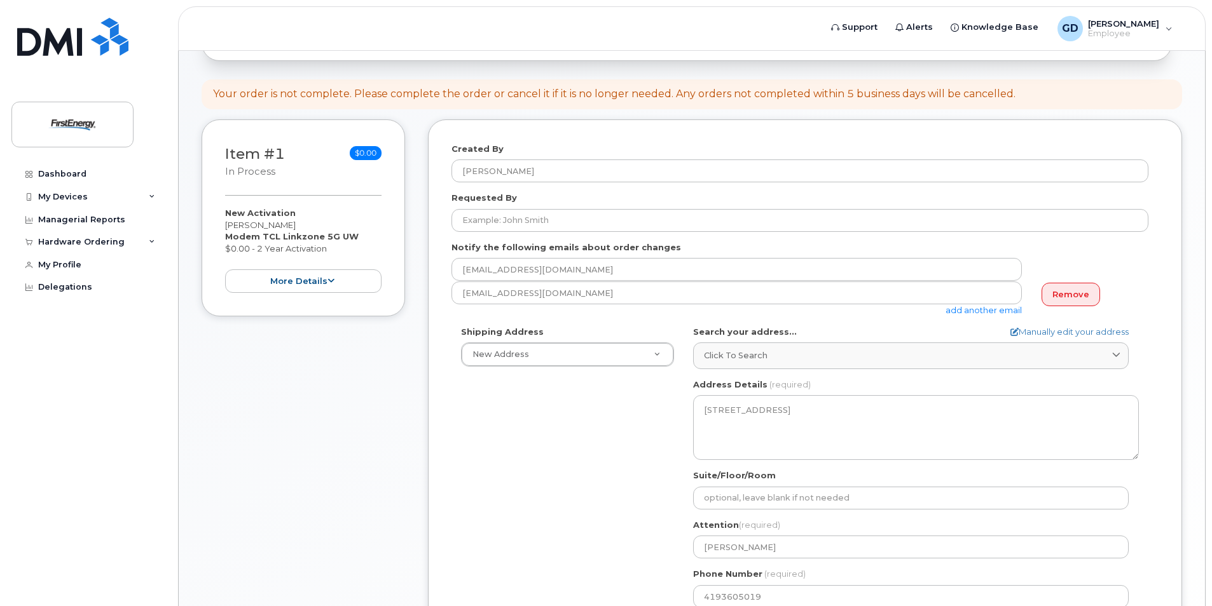
click at [594, 314] on div "chooven@firstenergycorp.com add another email" at bounding box center [741, 299] width 580 height 35
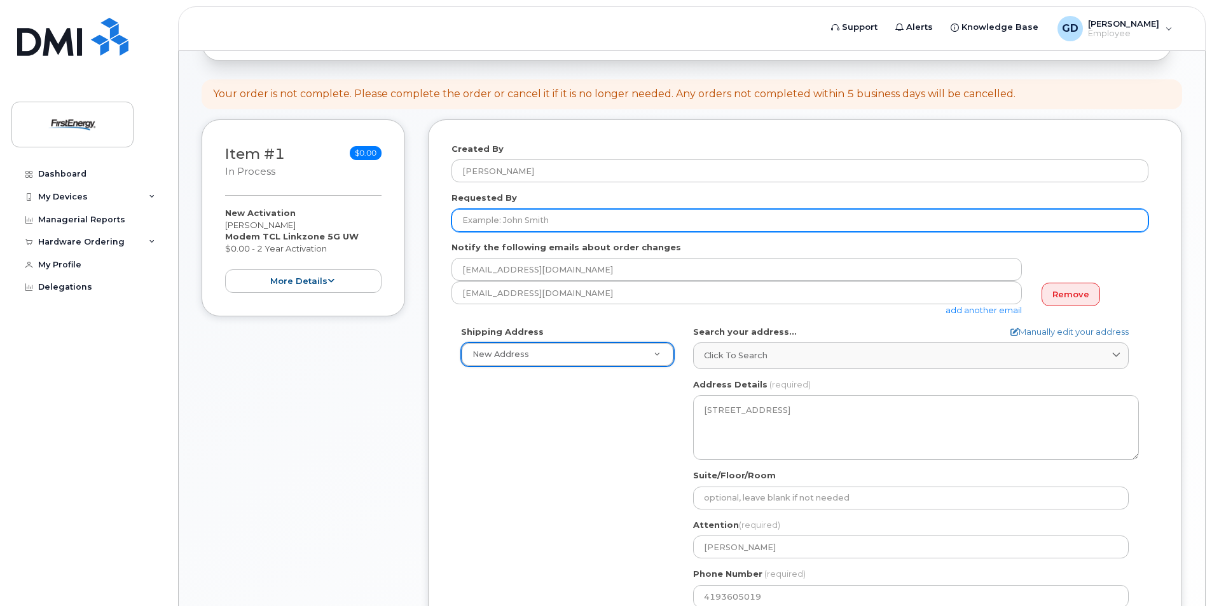
click at [528, 219] on input "Requested By" at bounding box center [799, 220] width 697 height 23
type input "Charles Hooven"
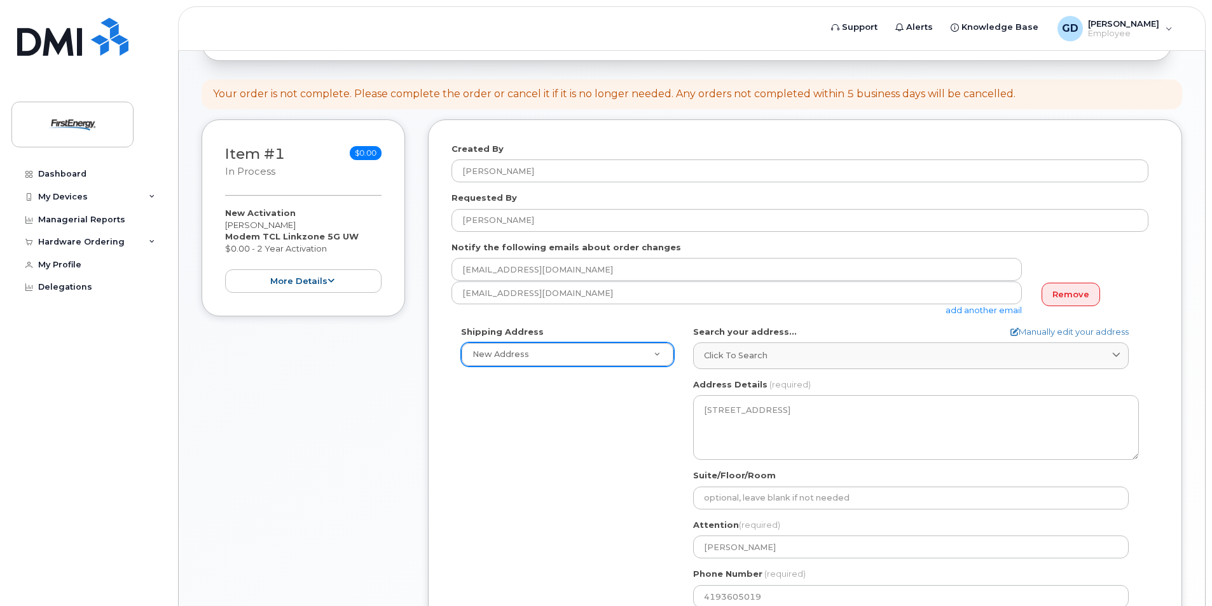
click at [601, 195] on div "Requested By Charles Hooven" at bounding box center [804, 212] width 707 height 40
click at [327, 279] on icon at bounding box center [330, 281] width 7 height 8
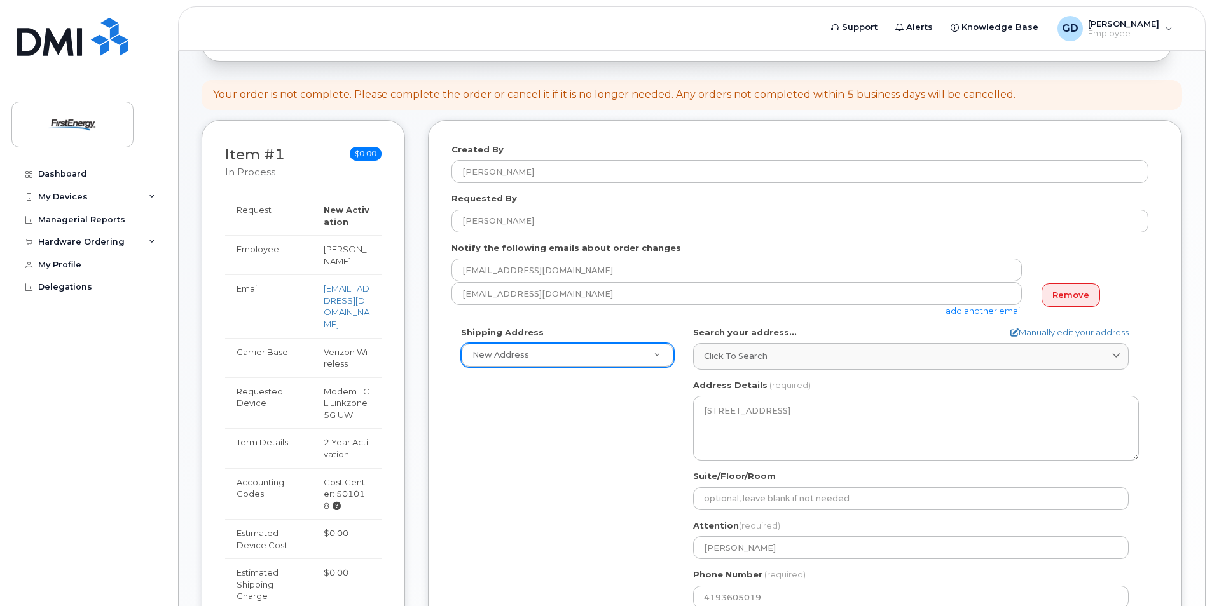
scroll to position [295, 0]
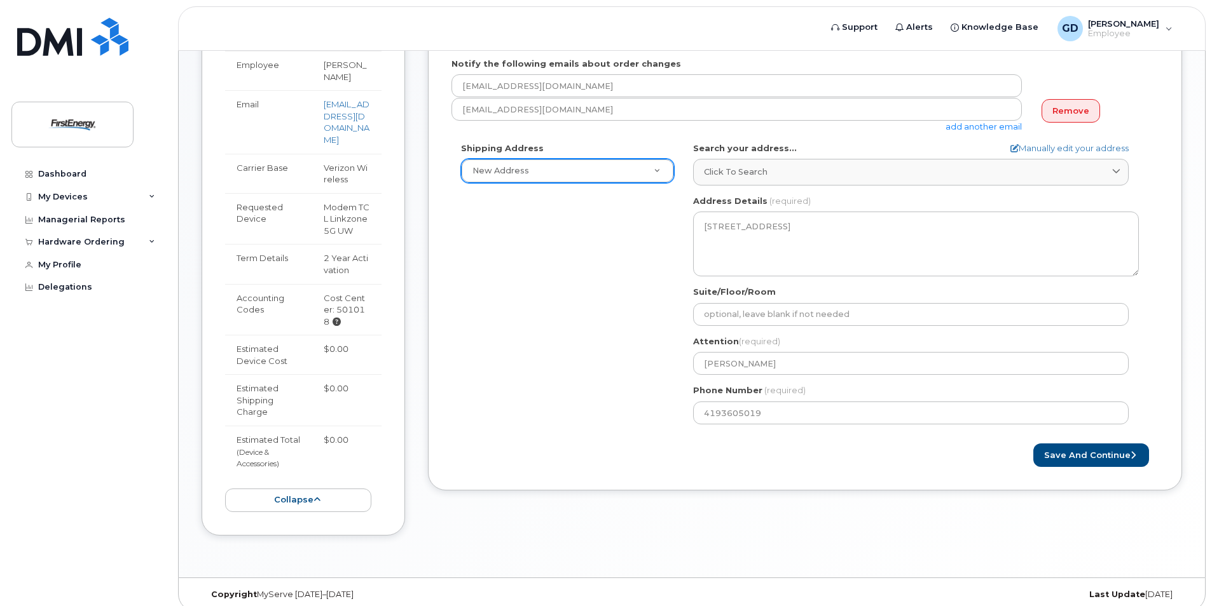
click at [517, 456] on div "Save and Continue" at bounding box center [804, 456] width 707 height 24
click at [1062, 457] on button "Save and Continue" at bounding box center [1091, 456] width 116 height 24
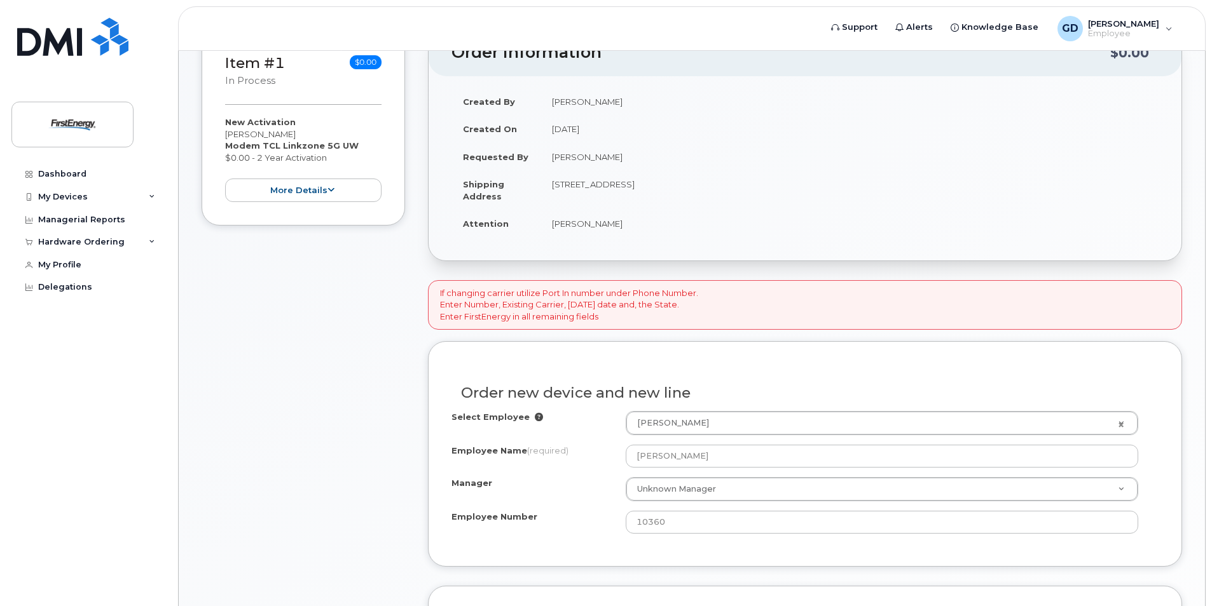
scroll to position [318, 0]
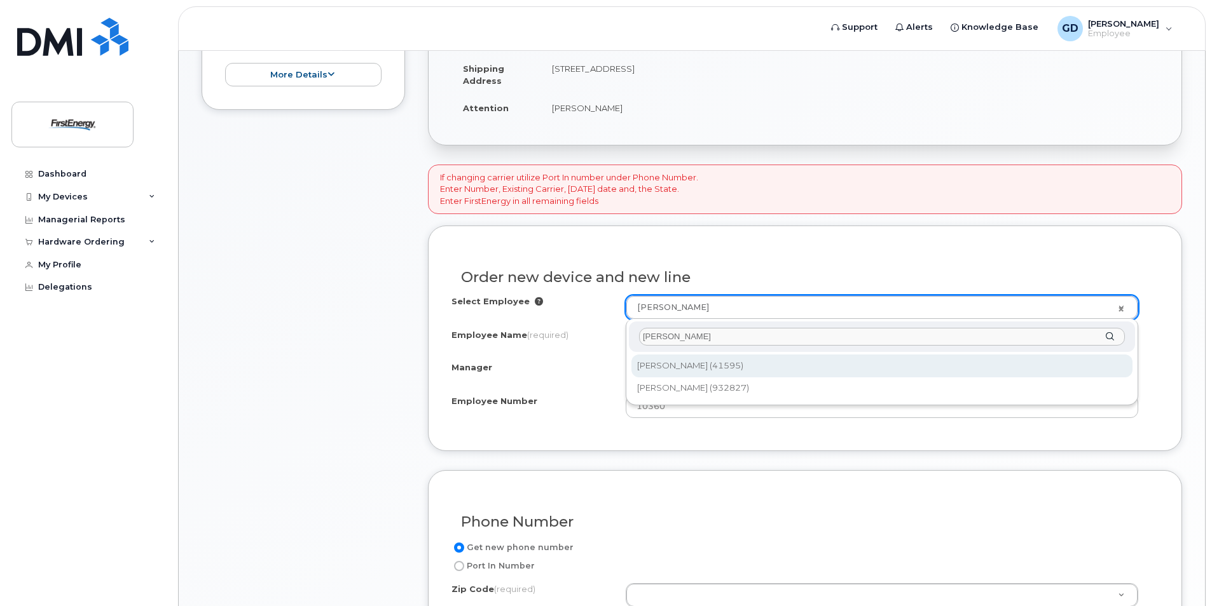
type input "[PERSON_NAME]"
type input "2078453"
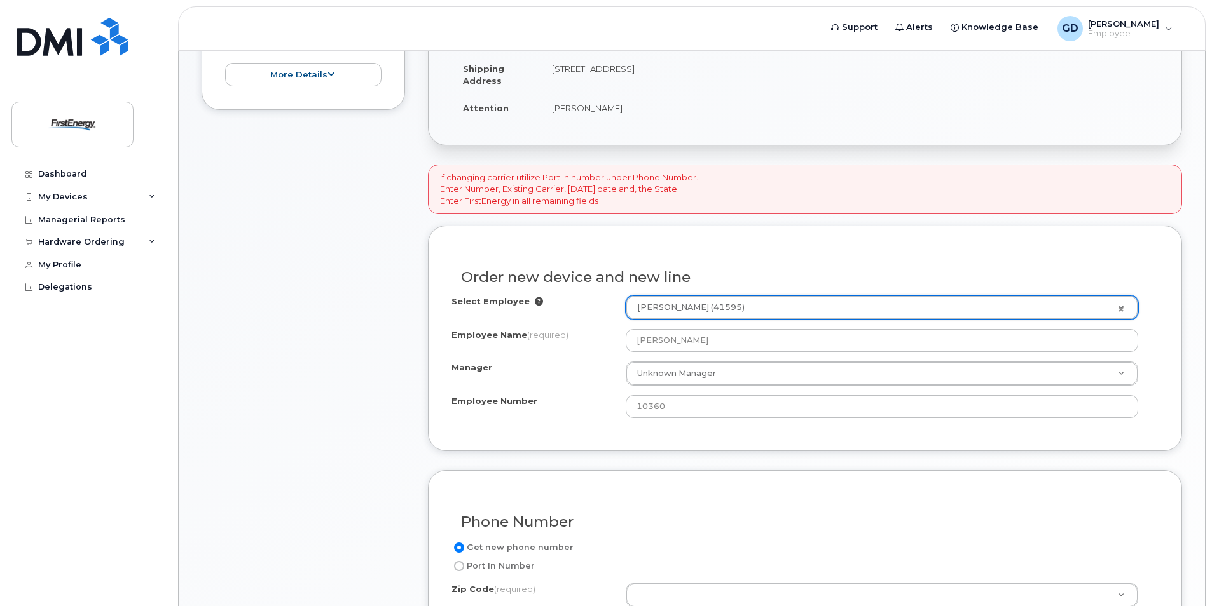
type input "[PERSON_NAME]"
select select "? number:2075903 ?"
type input "41595"
select select "2075903"
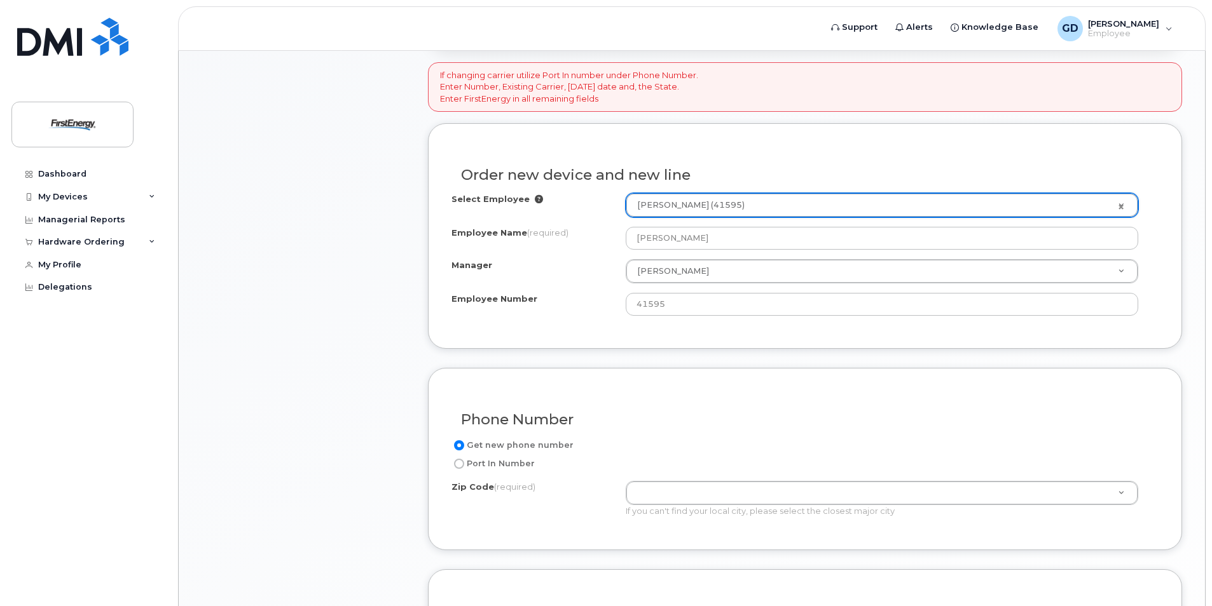
scroll to position [445, 0]
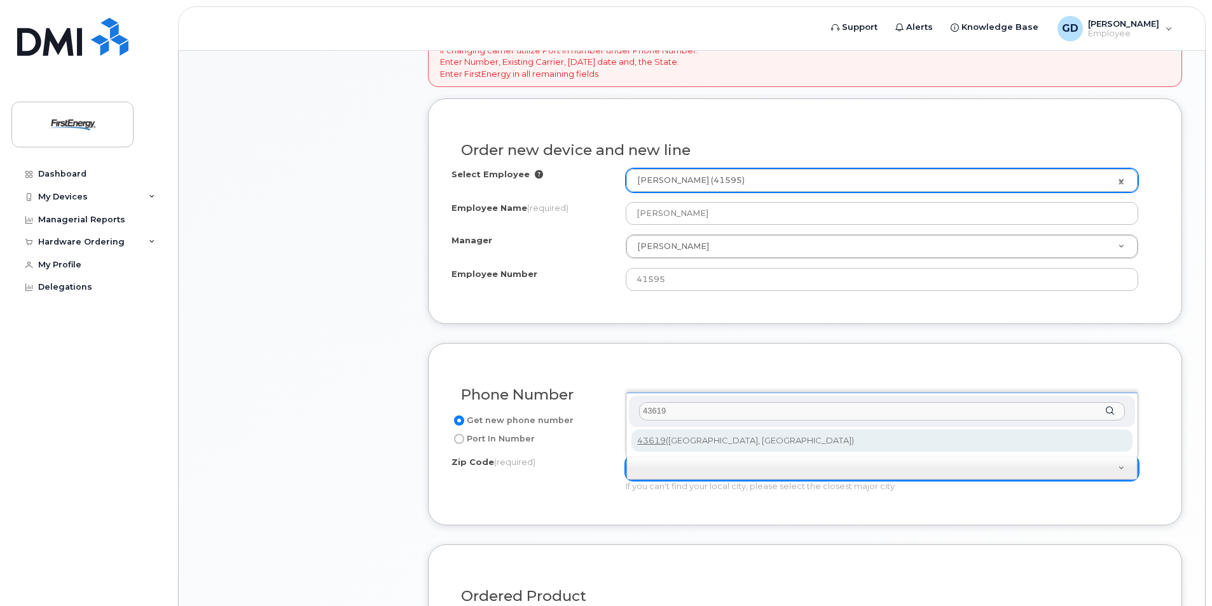
type input "43619"
type input "43619 (Northwood, OH)"
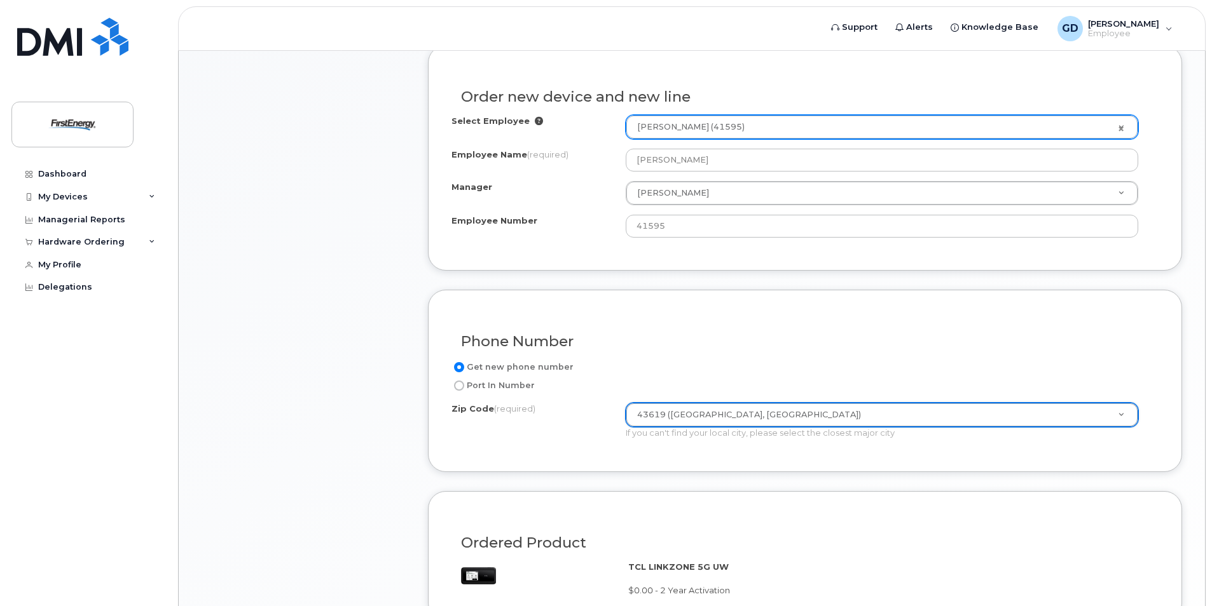
scroll to position [753, 0]
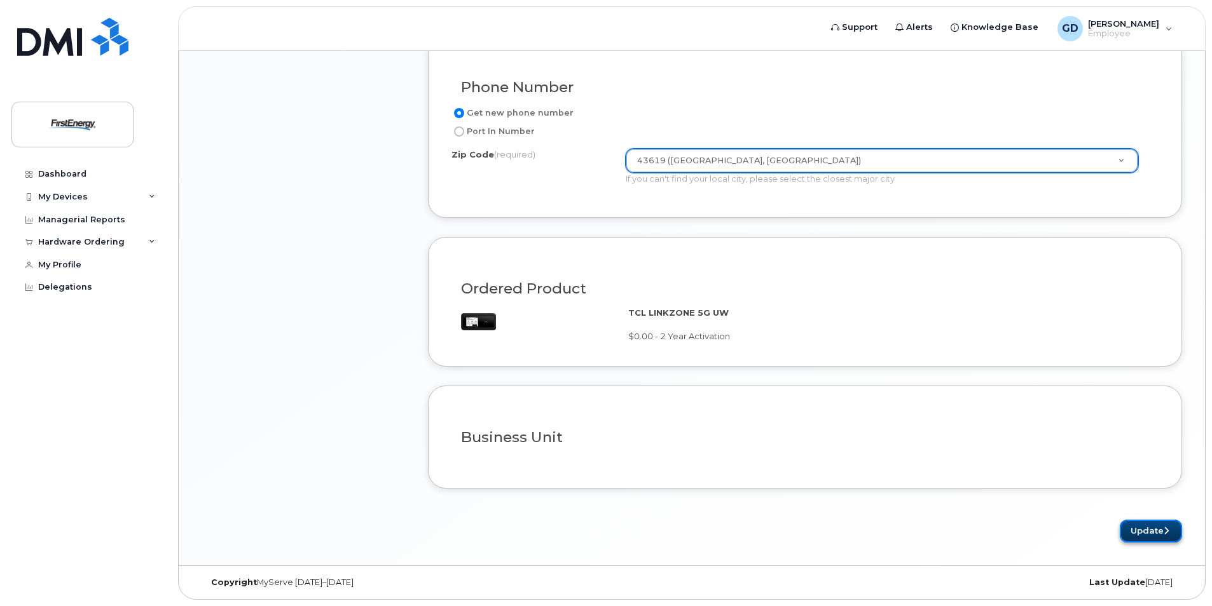
click at [1139, 529] on button "Update" at bounding box center [1150, 532] width 62 height 24
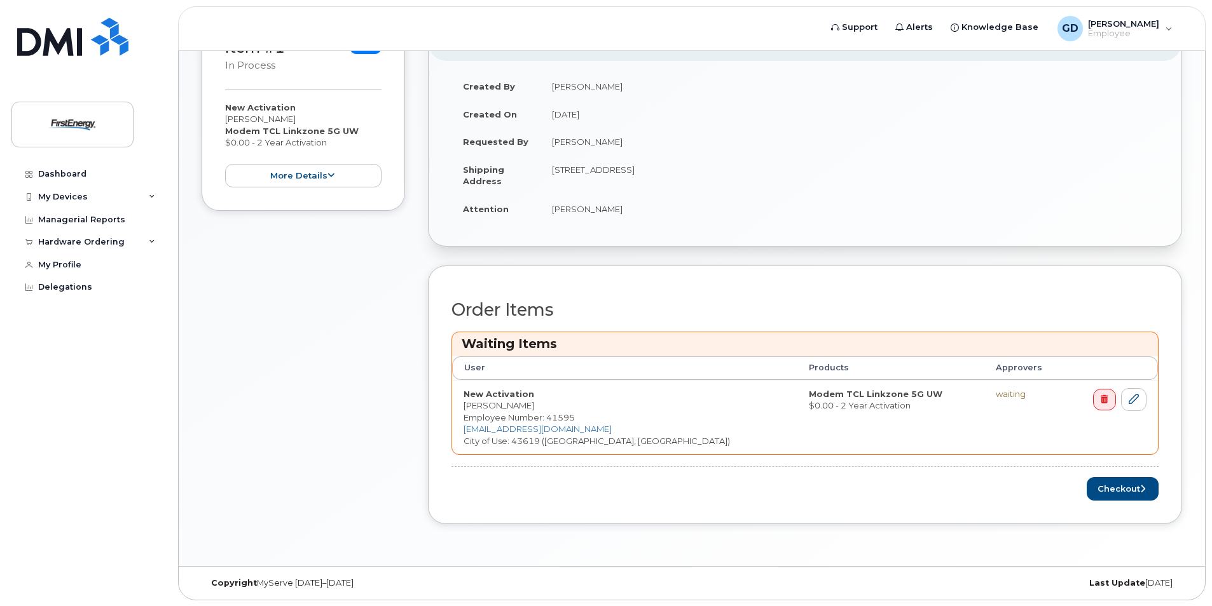
scroll to position [272, 0]
click at [1116, 489] on button "Checkout" at bounding box center [1122, 489] width 72 height 24
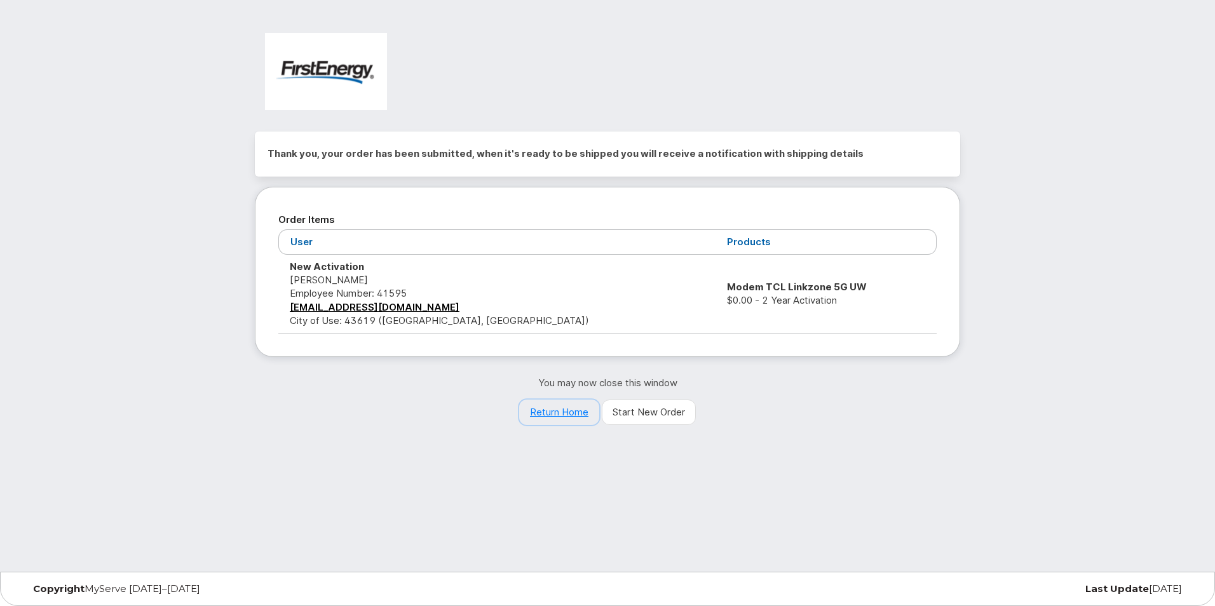
click at [557, 412] on link "Return Home" at bounding box center [559, 412] width 80 height 25
